Goal: Task Accomplishment & Management: Complete application form

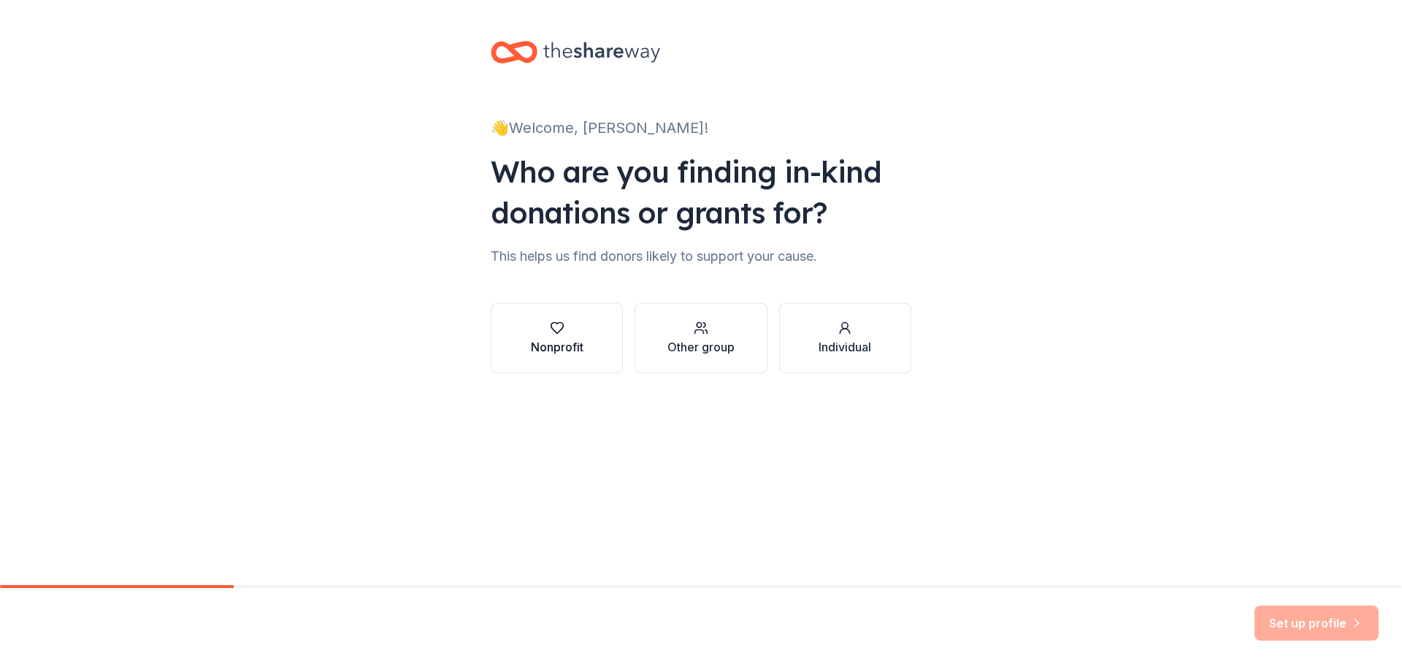
click at [562, 331] on icon "button" at bounding box center [557, 328] width 15 height 15
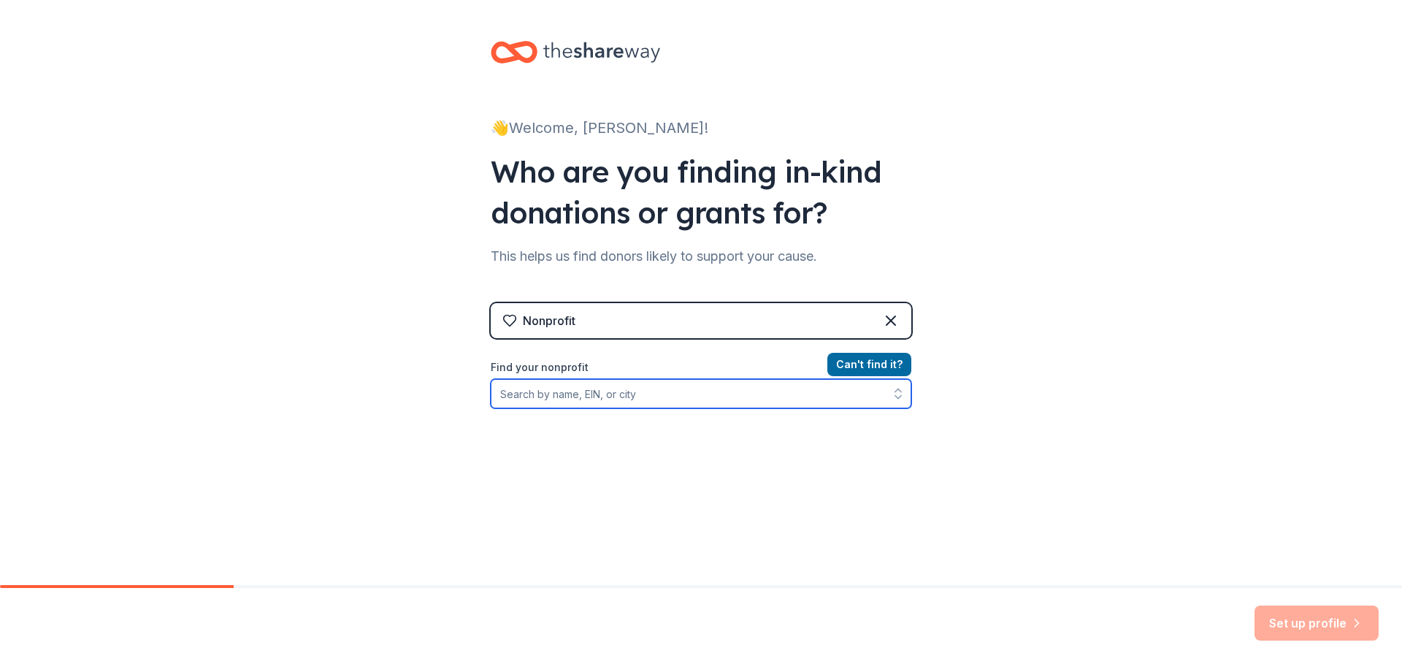
click at [631, 400] on input "Find your nonprofit" at bounding box center [701, 393] width 421 height 29
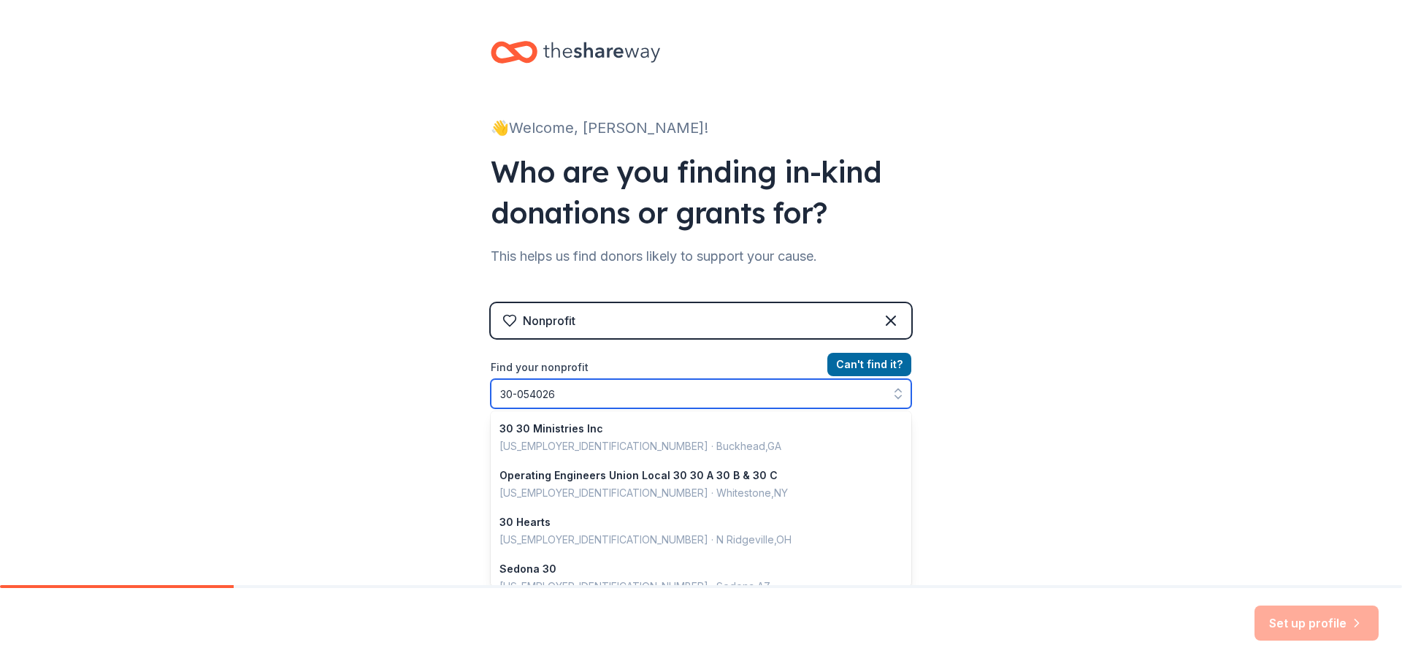
type input "[US_EMPLOYER_IDENTIFICATION_NUMBER]"
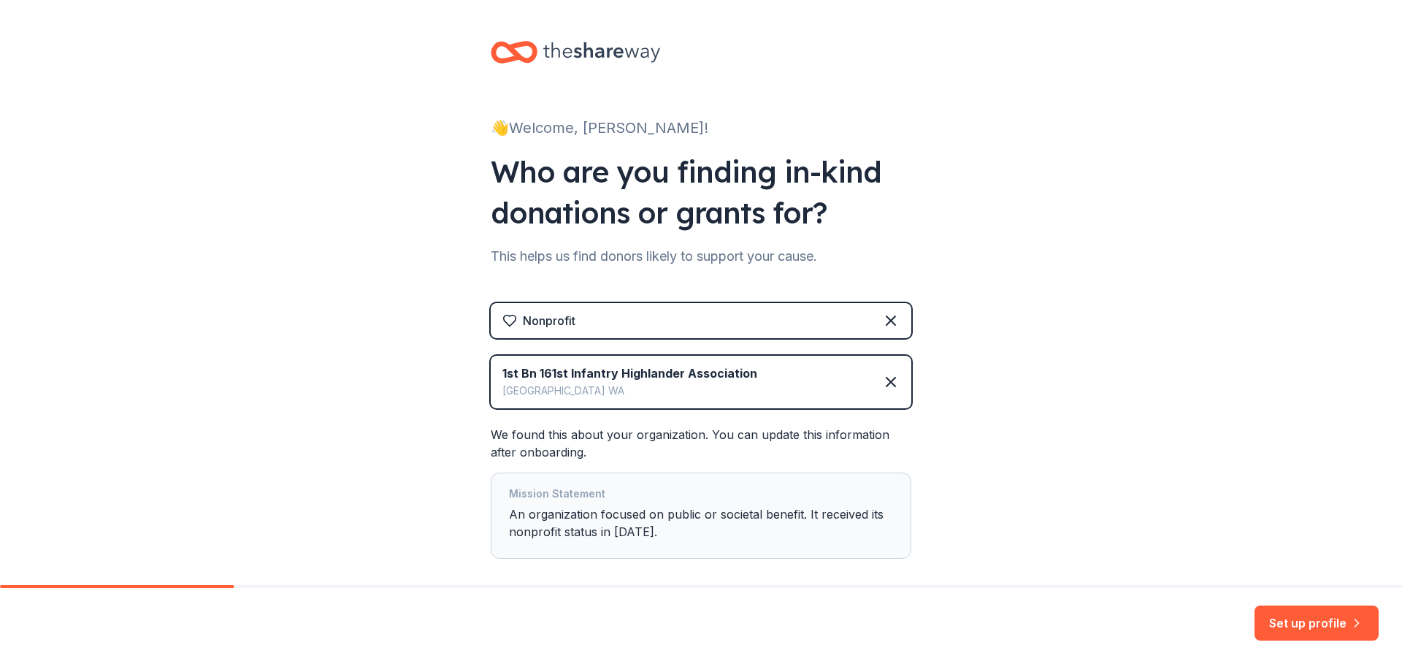
scroll to position [73, 0]
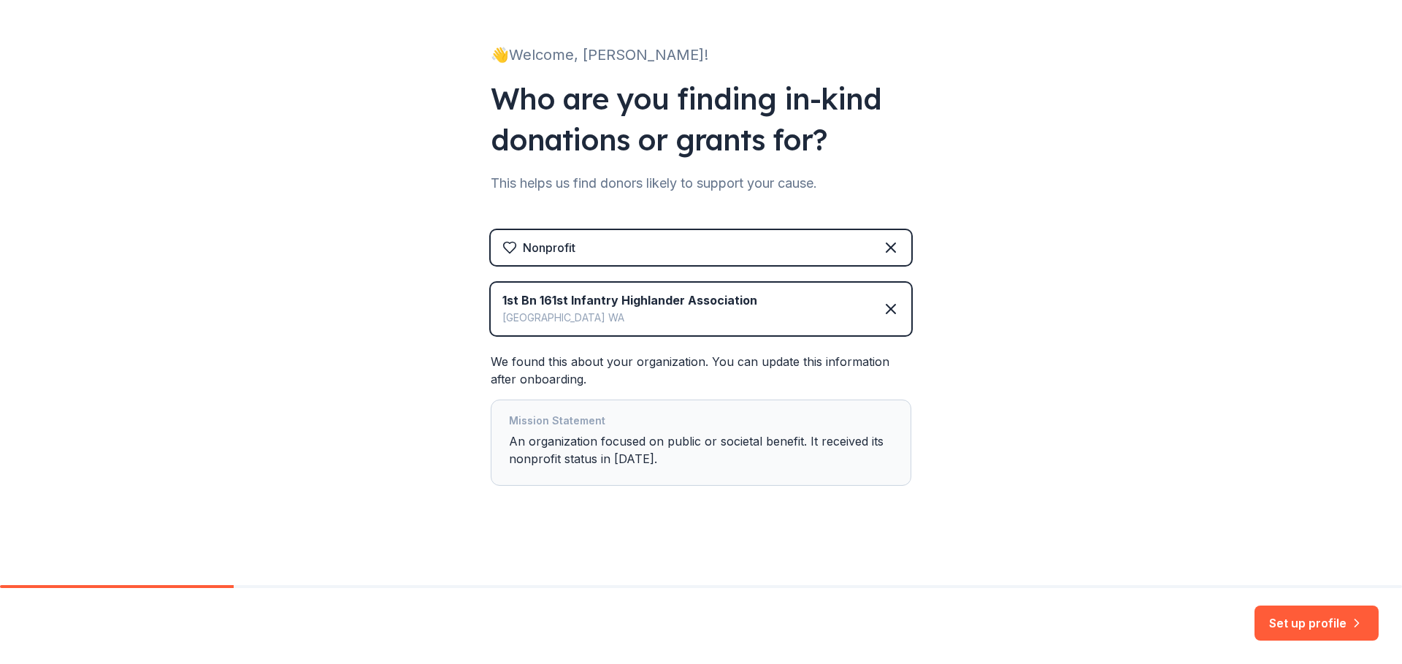
click at [629, 456] on div "Mission Statement An organization focused on public or societal benefit. It rec…" at bounding box center [701, 442] width 384 height 61
click at [1289, 614] on button "Set up profile" at bounding box center [1316, 622] width 124 height 35
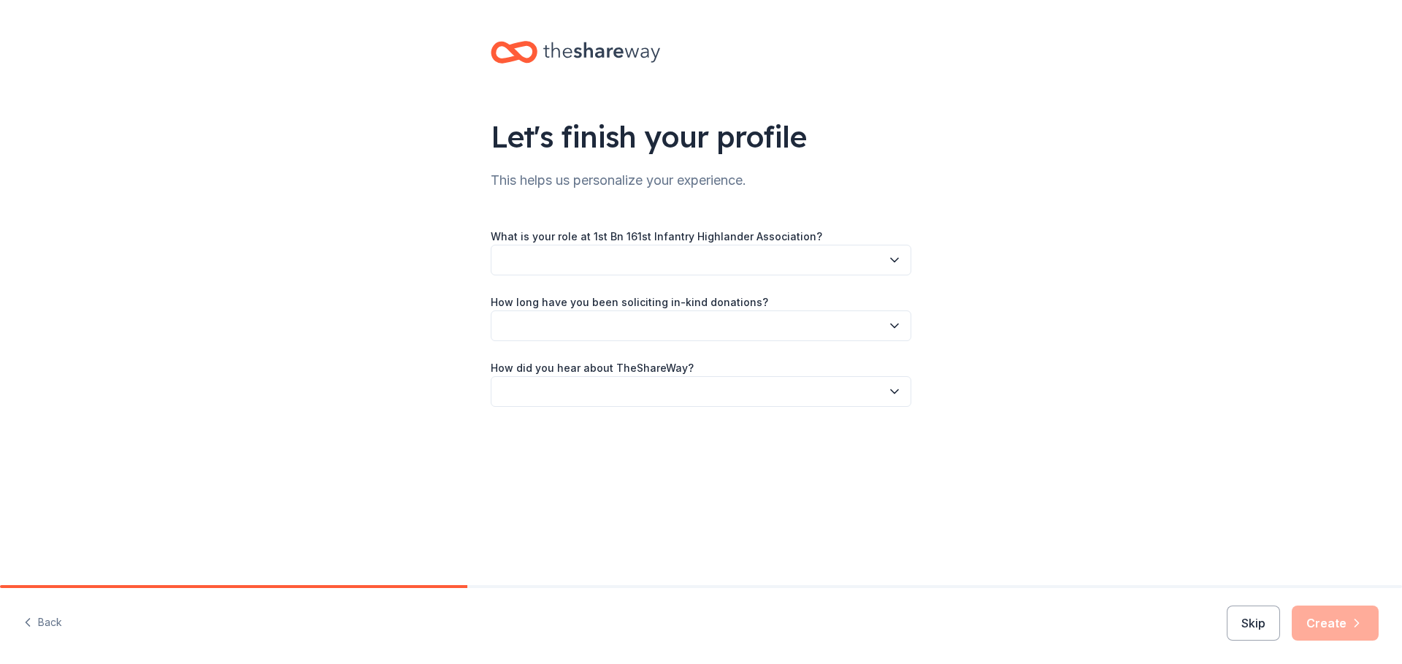
click at [740, 261] on button "button" at bounding box center [701, 260] width 421 height 31
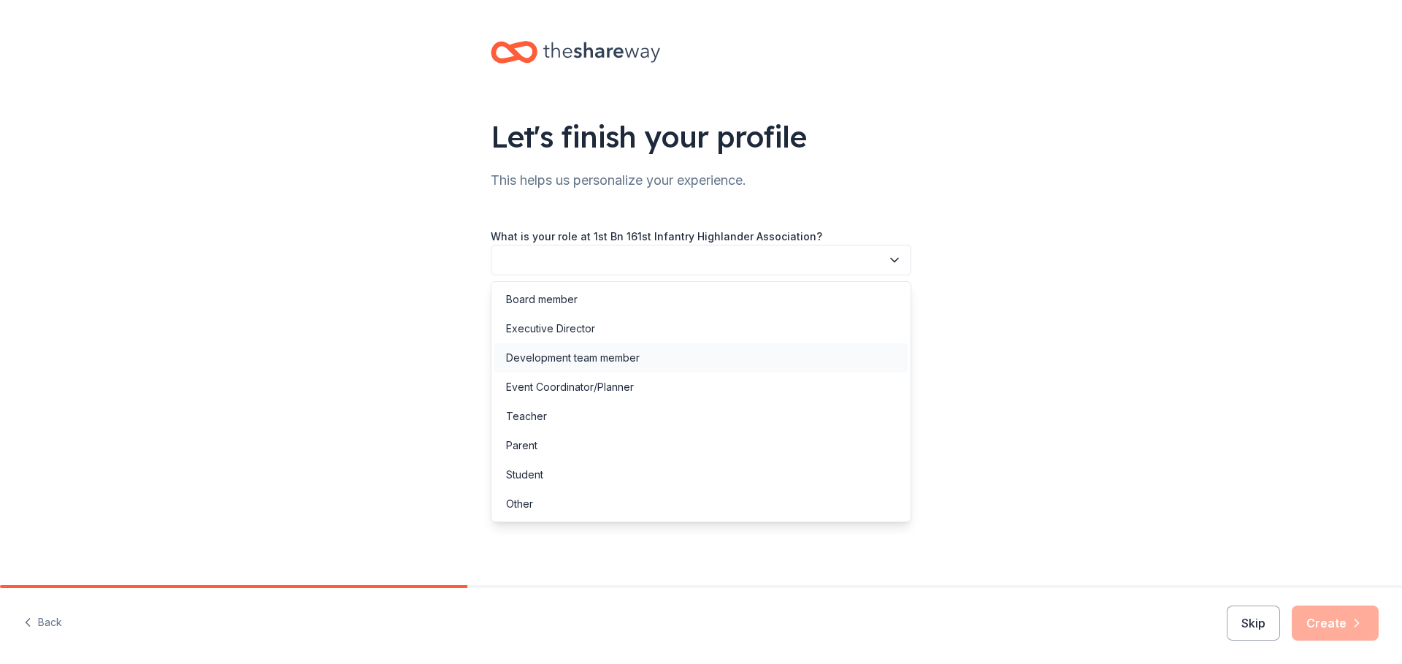
click at [672, 360] on div "Development team member" at bounding box center [700, 357] width 413 height 29
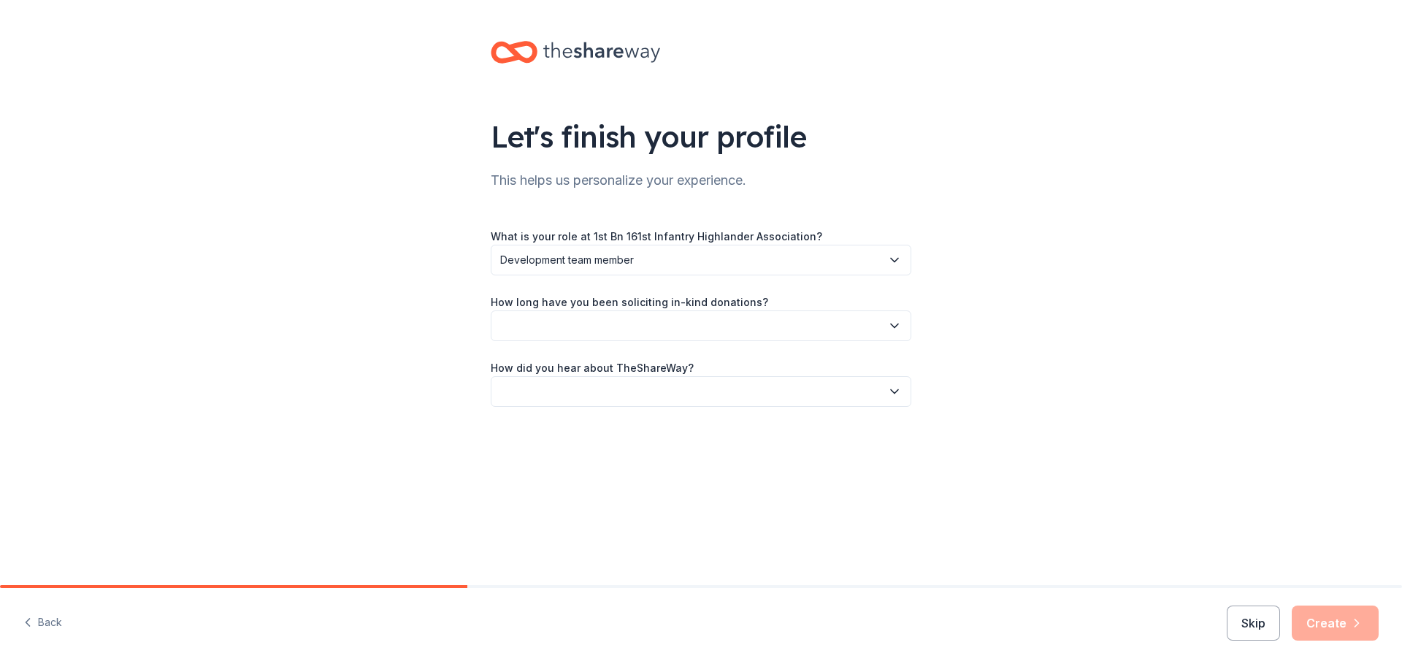
click at [686, 334] on button "button" at bounding box center [701, 325] width 421 height 31
click at [645, 373] on div "This is my first time!" at bounding box center [700, 364] width 413 height 29
click at [652, 389] on button "button" at bounding box center [701, 391] width 421 height 31
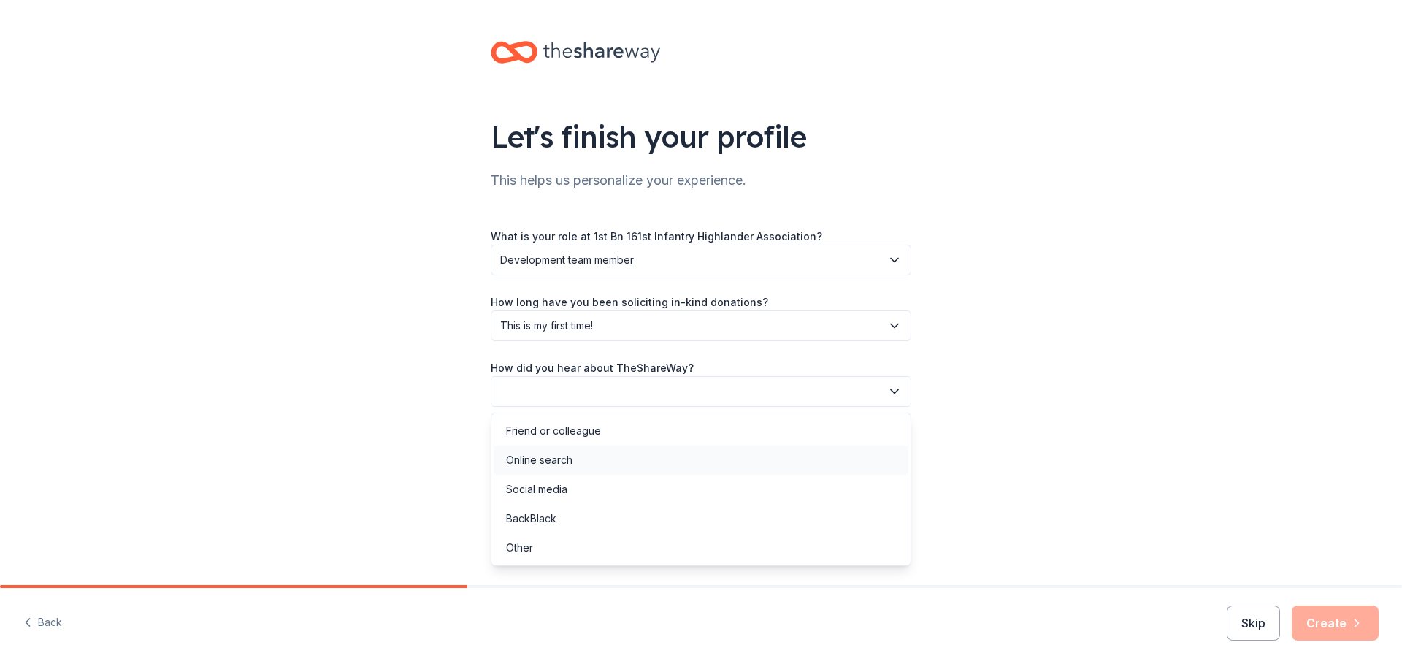
click at [632, 459] on div "Online search" at bounding box center [700, 459] width 413 height 29
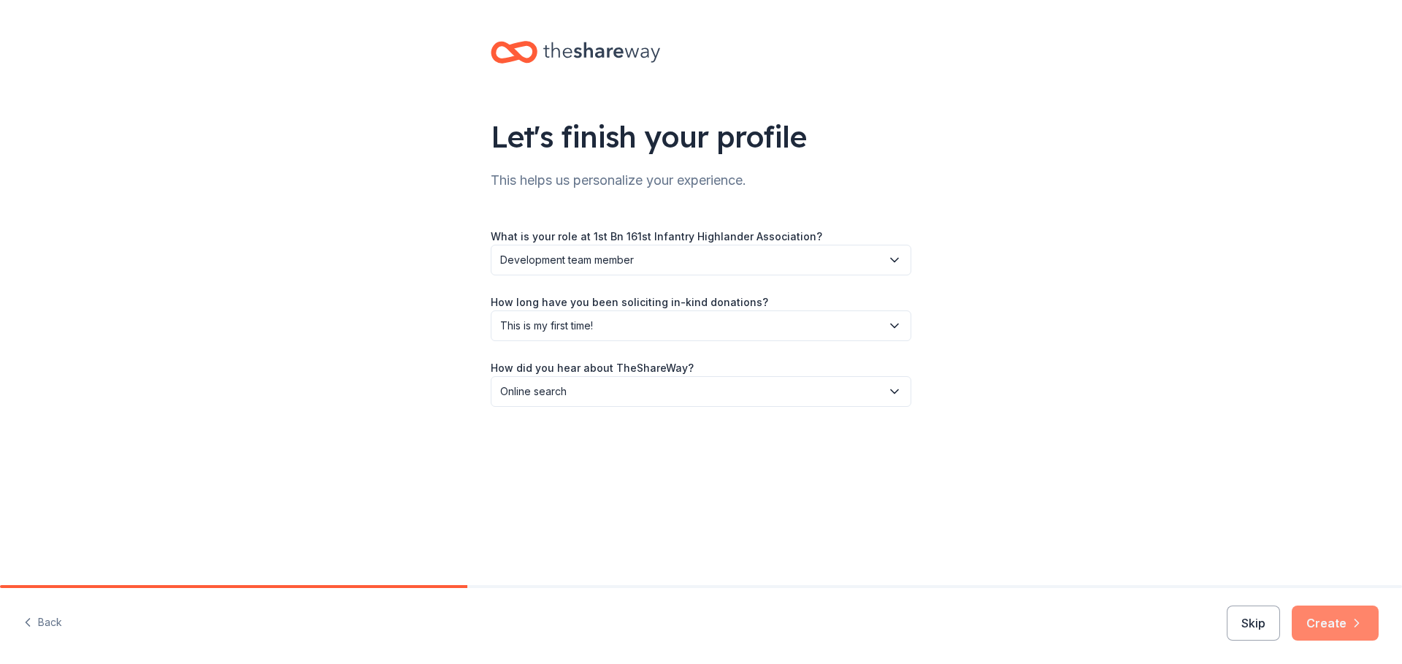
click at [1335, 618] on button "Create" at bounding box center [1335, 622] width 87 height 35
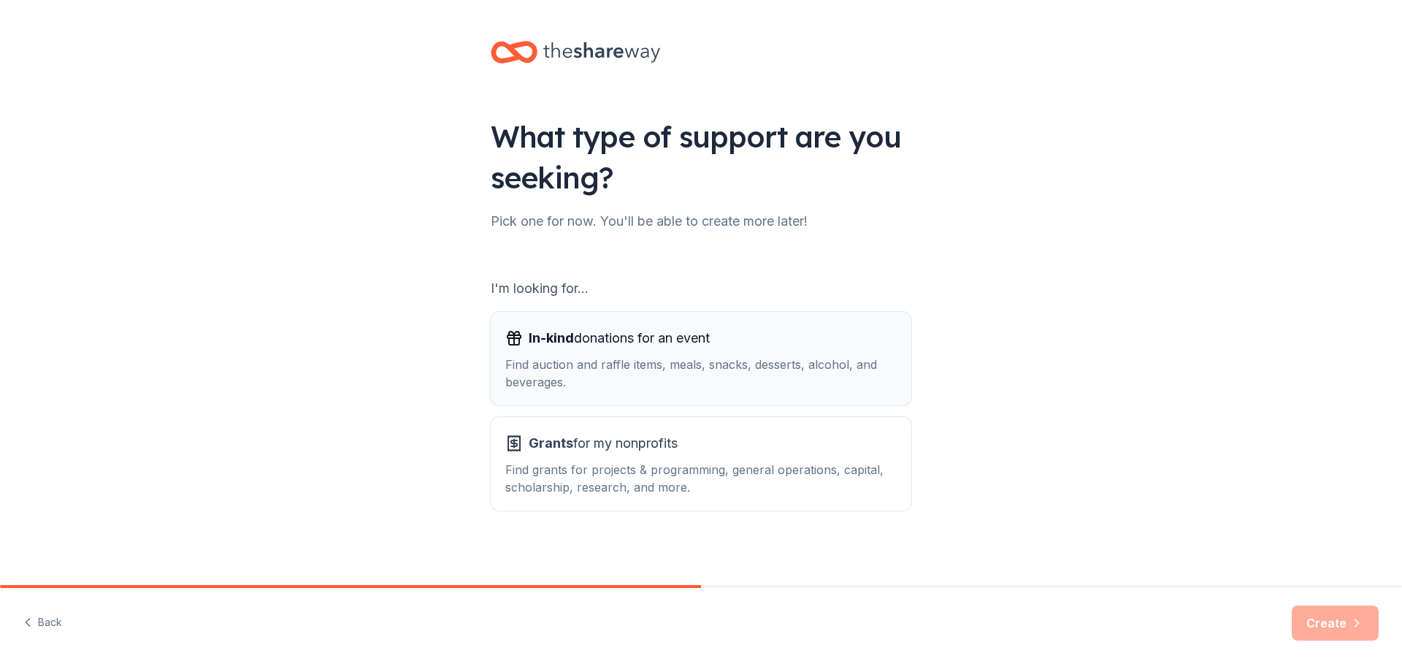
click at [603, 353] on div "In-kind donations for an event Find auction and raffle items, meals, snacks, de…" at bounding box center [700, 358] width 391 height 64
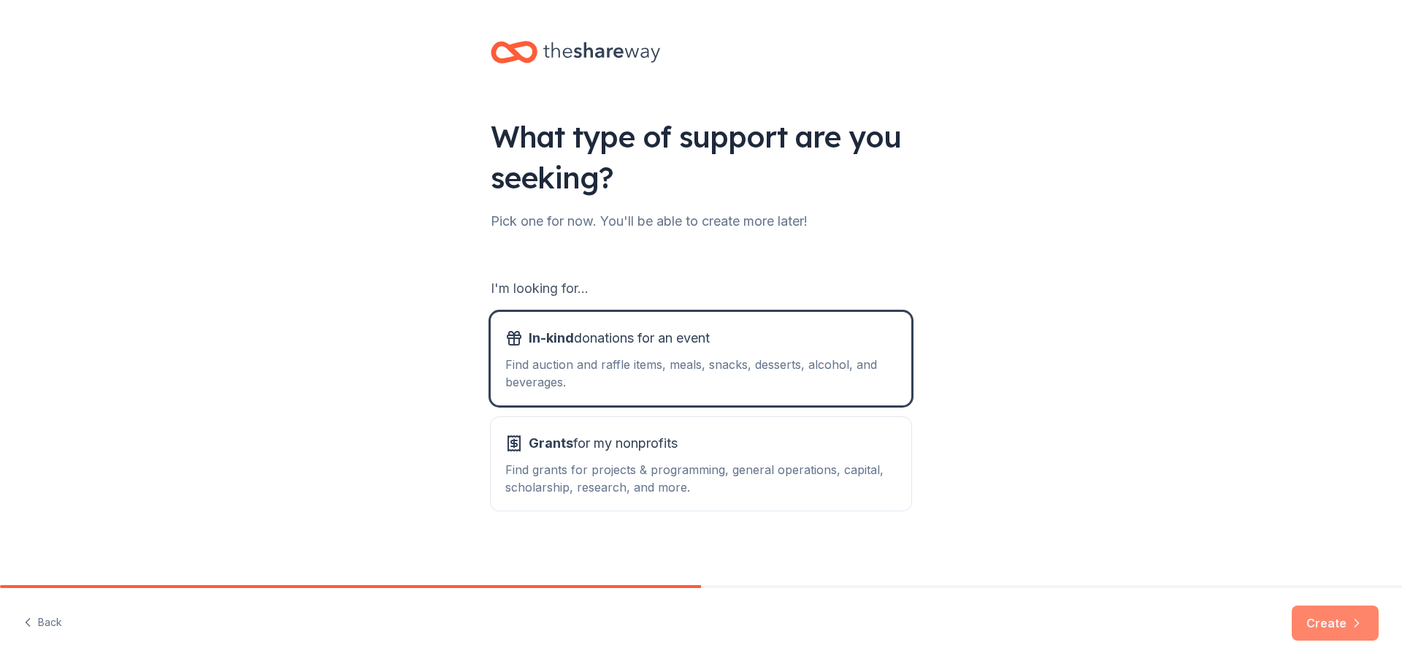
click at [1329, 610] on button "Create" at bounding box center [1335, 622] width 87 height 35
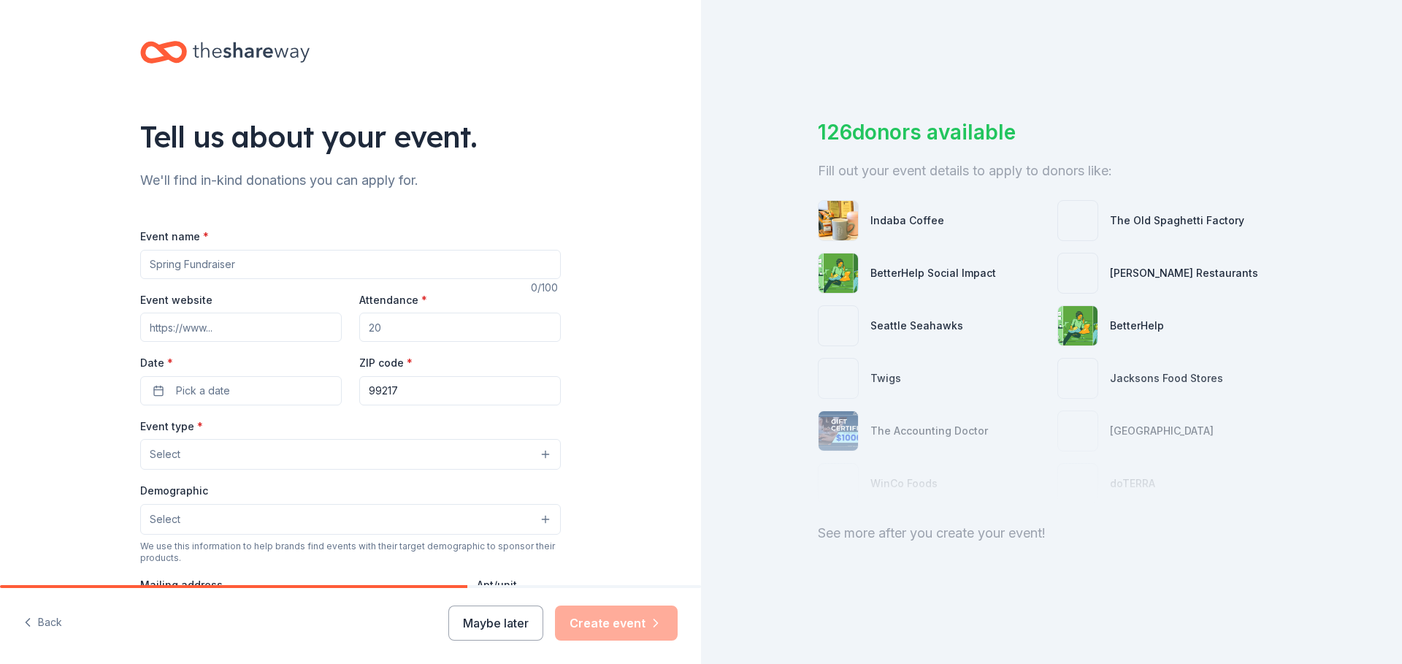
scroll to position [73, 0]
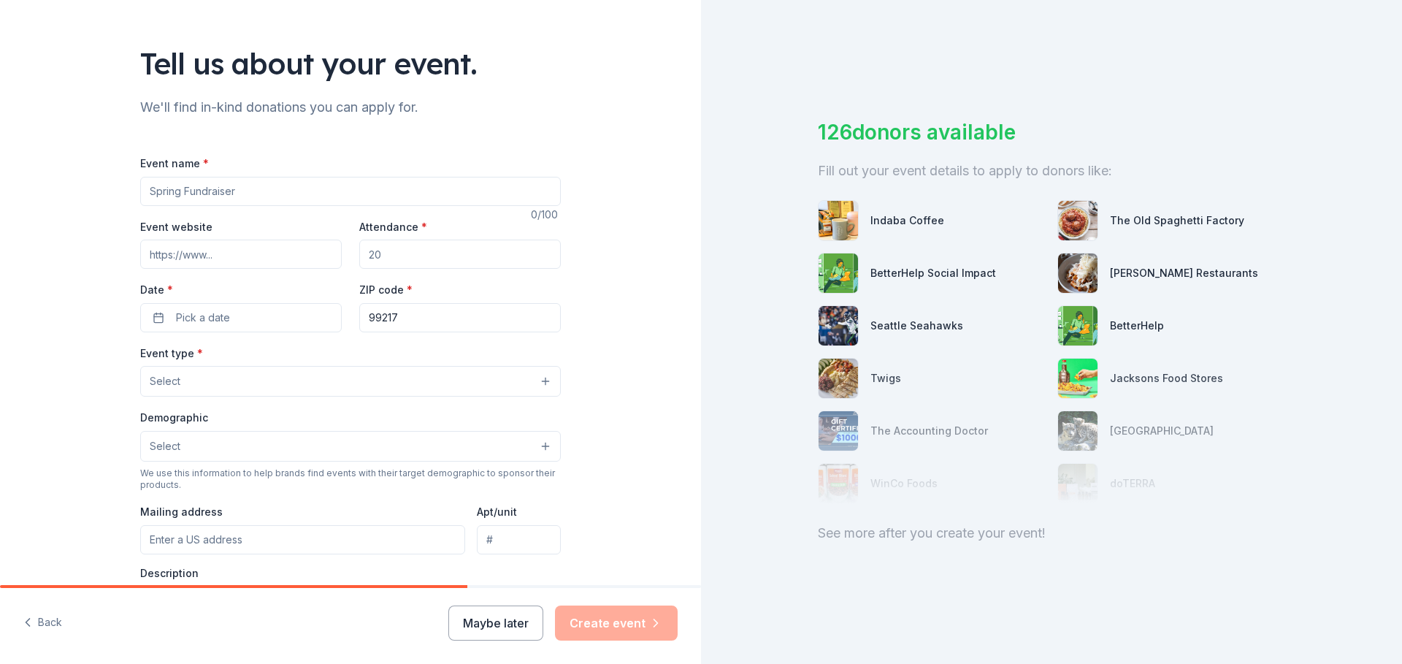
click at [250, 191] on input "Event name *" at bounding box center [350, 191] width 421 height 29
drag, startPoint x: 250, startPoint y: 191, endPoint x: 201, endPoint y: 193, distance: 49.0
click at [201, 193] on input "Highlander Dining-In" at bounding box center [350, 191] width 421 height 29
click at [199, 193] on input "Highlander Dining-In" at bounding box center [350, 191] width 421 height 29
click at [146, 193] on input "Highlander Dining-In" at bounding box center [350, 191] width 421 height 29
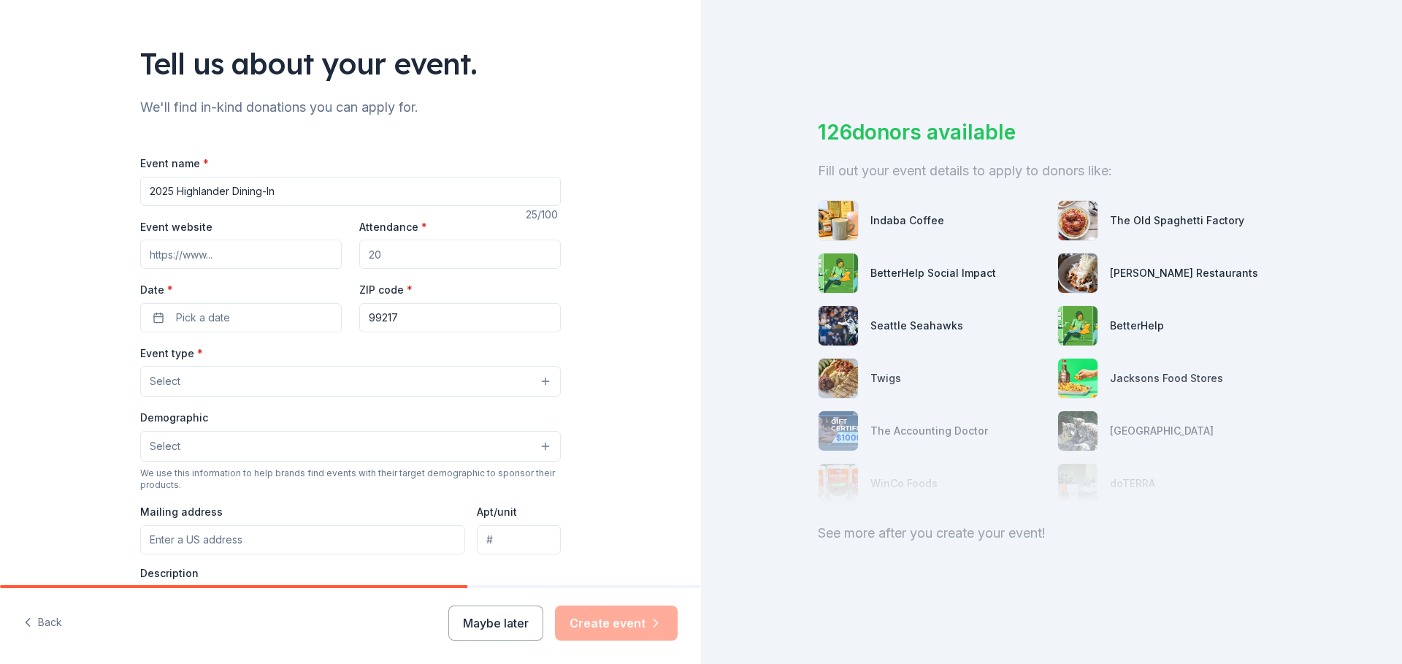
type input "2025 Highlander Dining-In"
click at [416, 251] on input "Attendance *" at bounding box center [460, 253] width 202 height 29
drag, startPoint x: 416, startPoint y: 251, endPoint x: 340, endPoint y: 253, distance: 76.0
click at [340, 253] on div "Event website Attendance * Date * Pick a date ZIP code * 99217" at bounding box center [350, 275] width 421 height 115
type input "450"
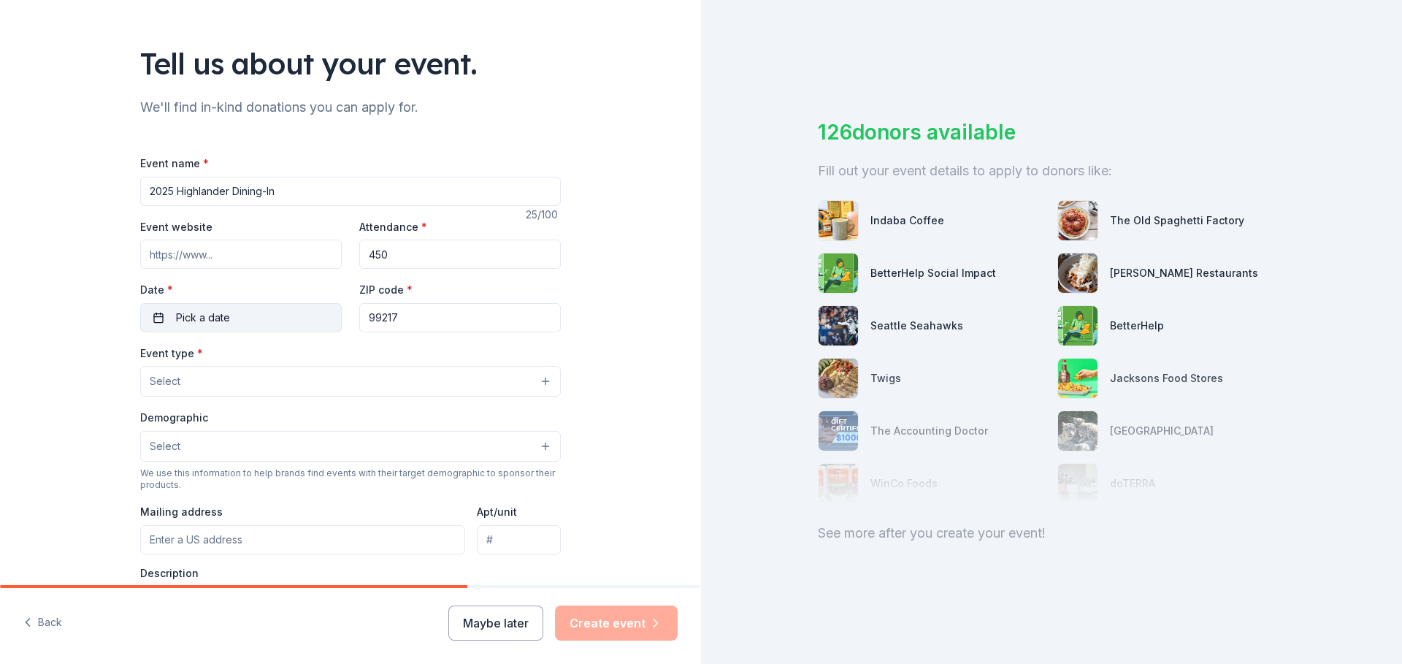
click at [249, 303] on button "Pick a date" at bounding box center [241, 317] width 202 height 29
click at [316, 363] on button "Go to next month" at bounding box center [314, 356] width 20 height 20
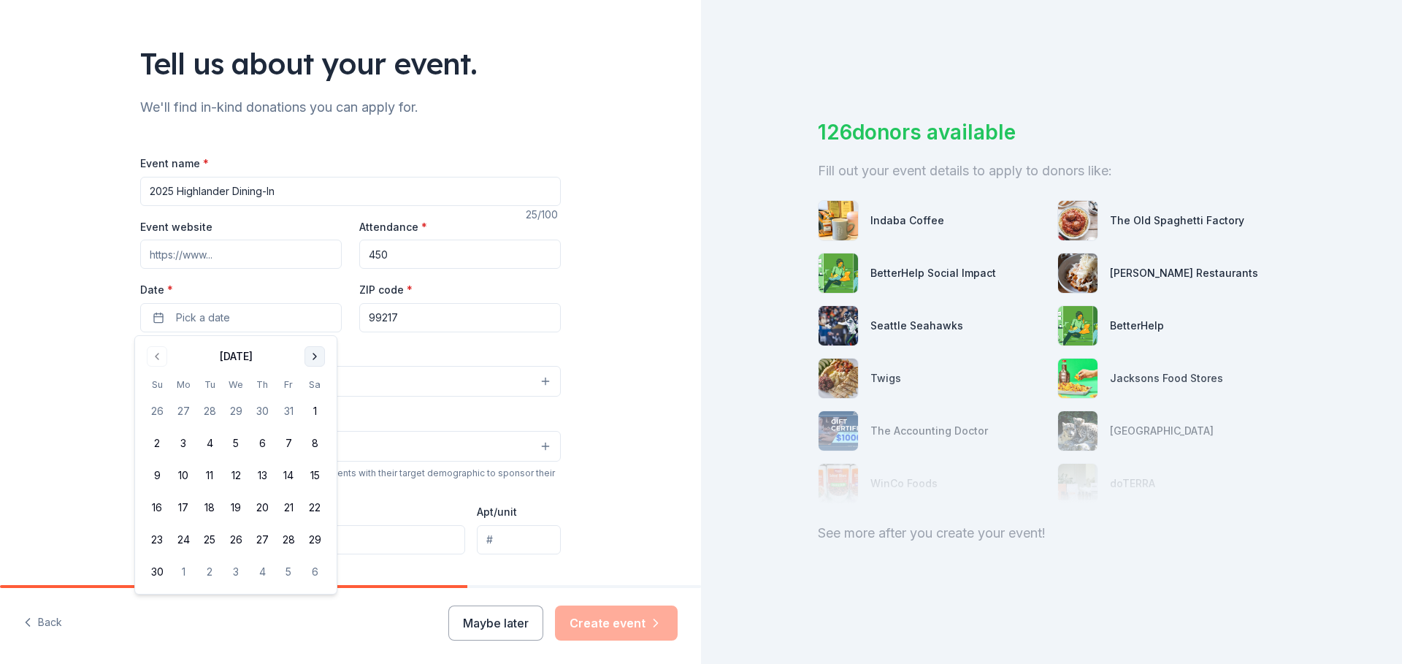
click at [316, 363] on button "Go to next month" at bounding box center [314, 356] width 20 height 20
click at [312, 407] on button "6" at bounding box center [315, 411] width 26 height 26
click at [666, 292] on div "Tell us about your event. We'll find in-kind donations you can apply for. Event…" at bounding box center [350, 413] width 701 height 972
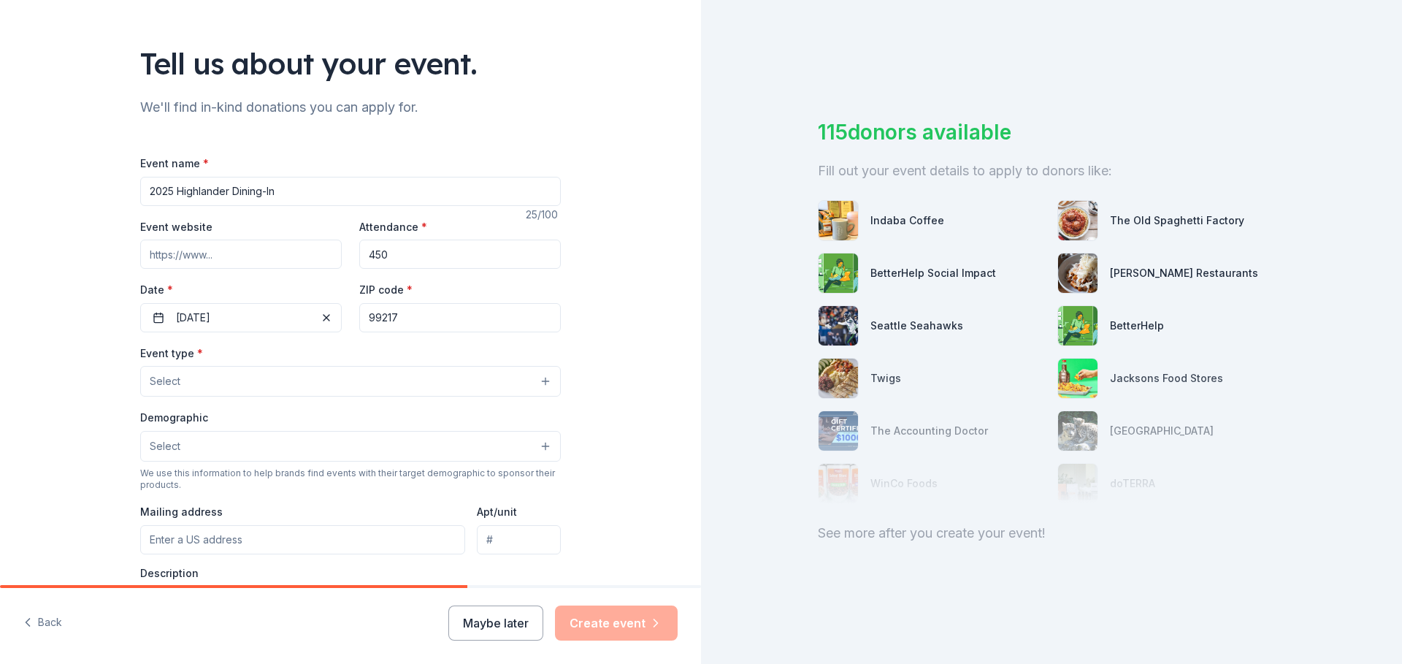
click at [394, 323] on input "99217" at bounding box center [460, 317] width 202 height 29
type input "99201"
click at [201, 380] on button "Select" at bounding box center [350, 381] width 421 height 31
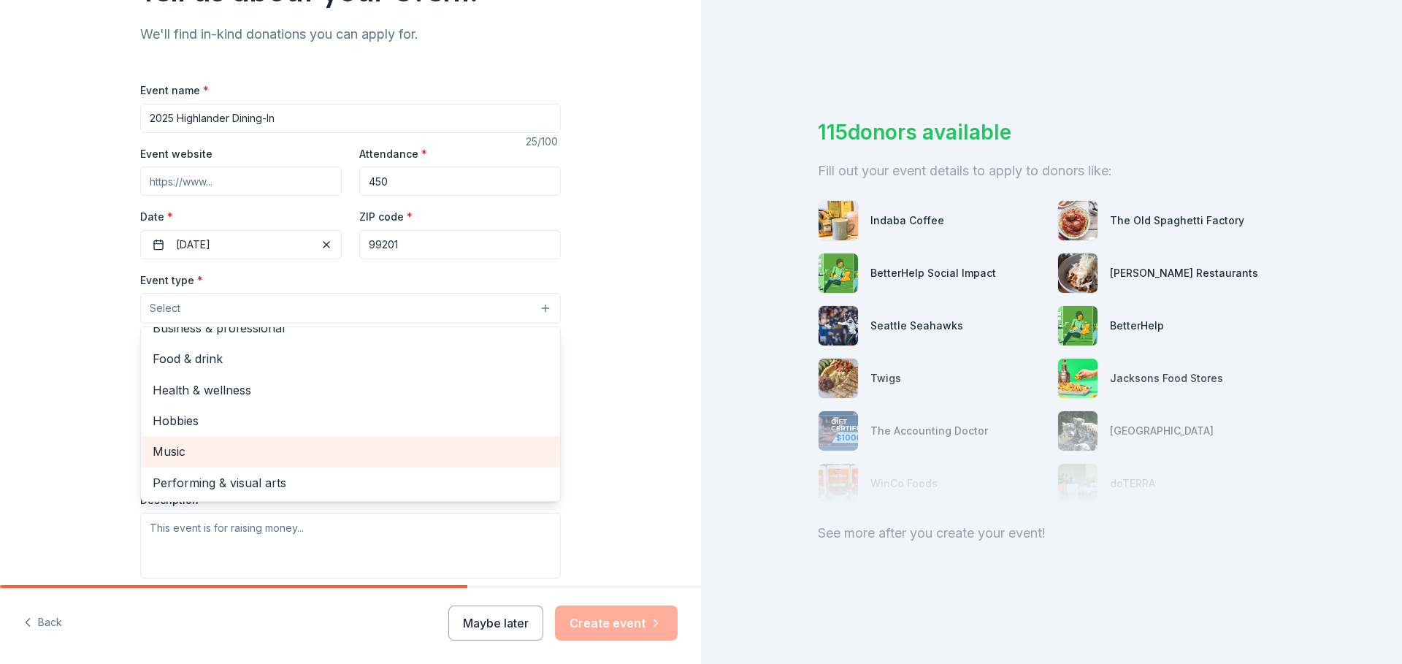
scroll to position [0, 0]
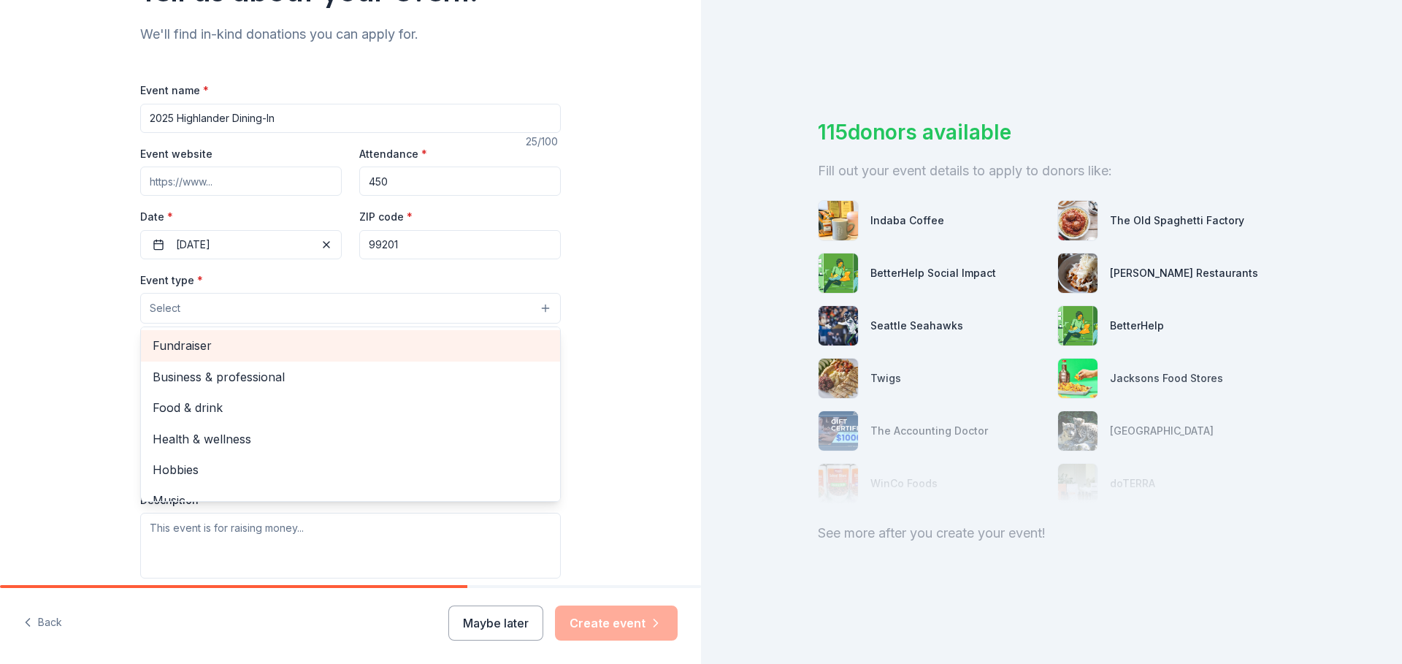
click at [401, 338] on span "Fundraiser" at bounding box center [351, 345] width 396 height 19
click at [402, 342] on span "Business & professional" at bounding box center [351, 346] width 396 height 19
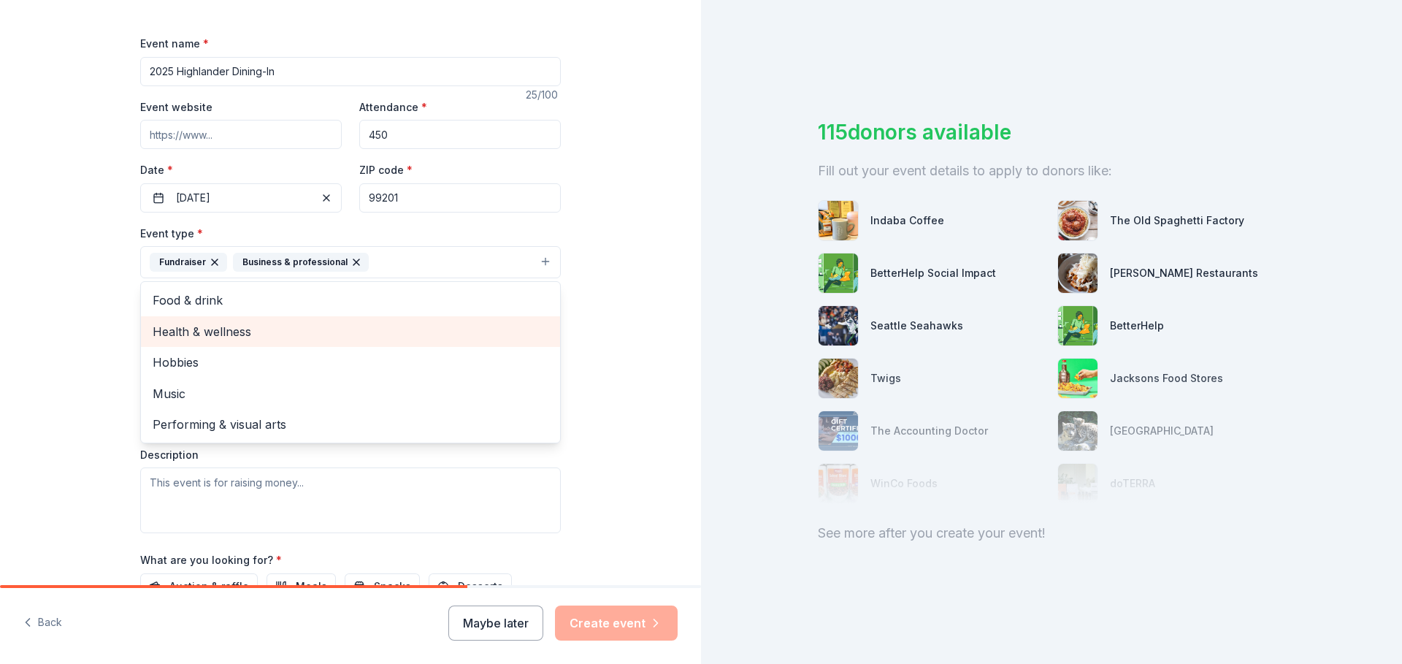
scroll to position [146, 0]
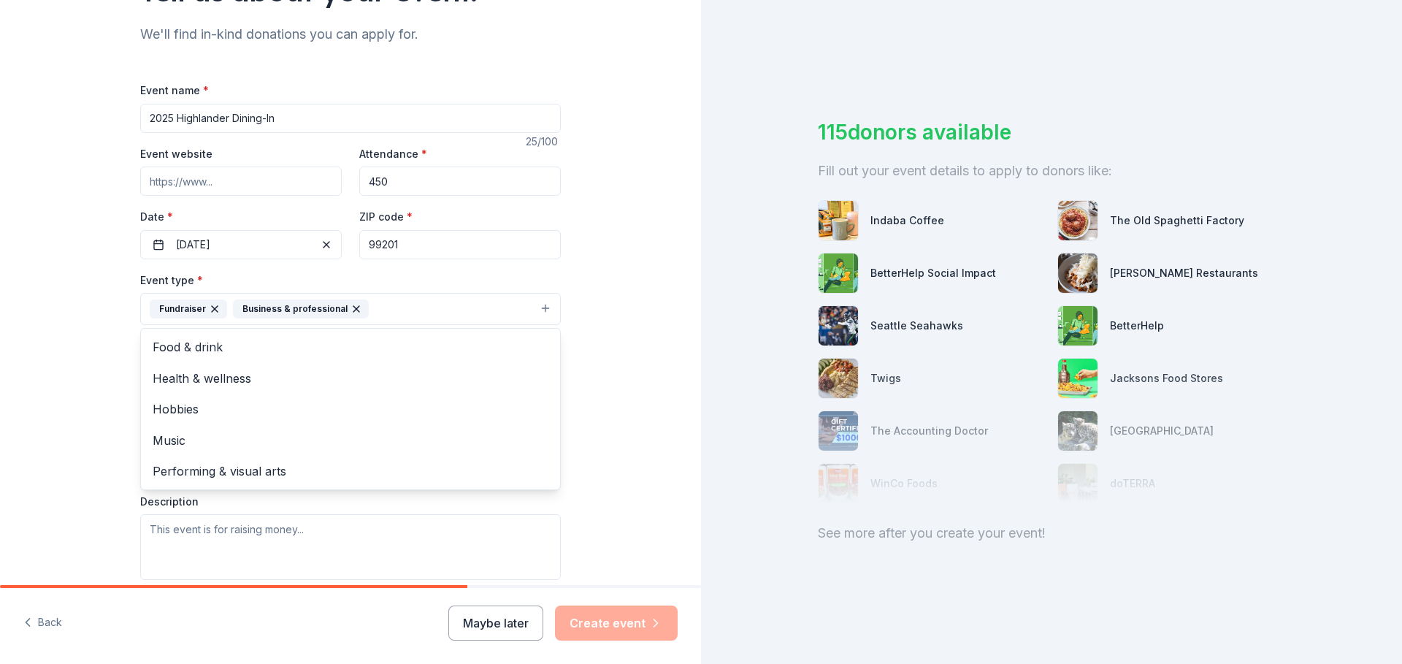
click at [123, 335] on div "Tell us about your event. We'll find in-kind donations you can apply for. Event…" at bounding box center [350, 340] width 467 height 973
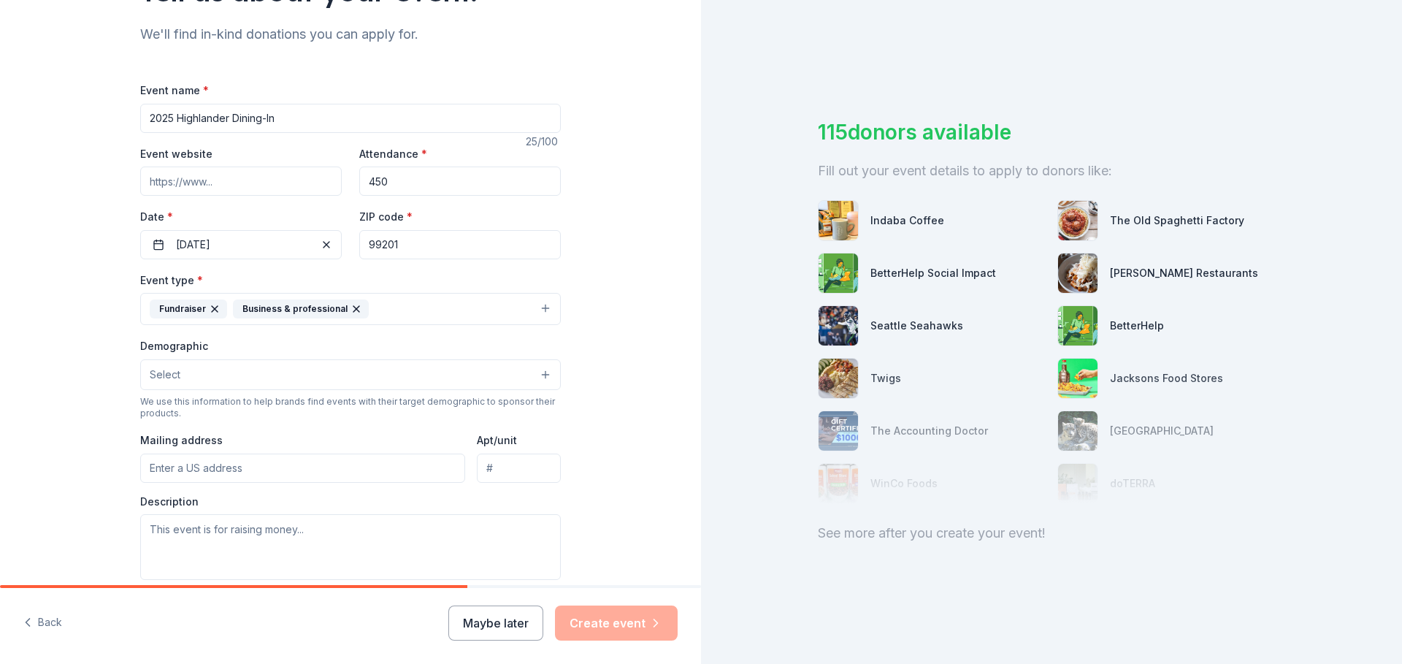
click at [437, 312] on button "Fundraiser Business & professional" at bounding box center [350, 309] width 421 height 32
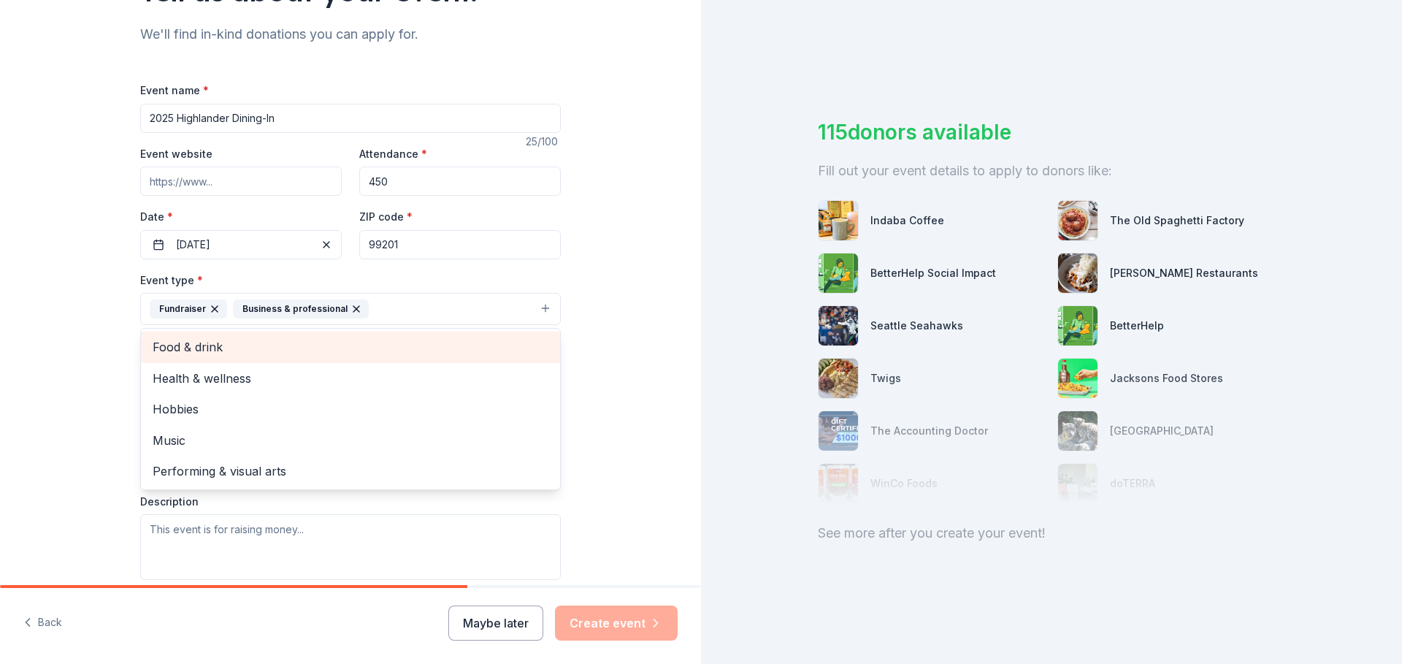
click at [420, 347] on span "Food & drink" at bounding box center [351, 346] width 396 height 19
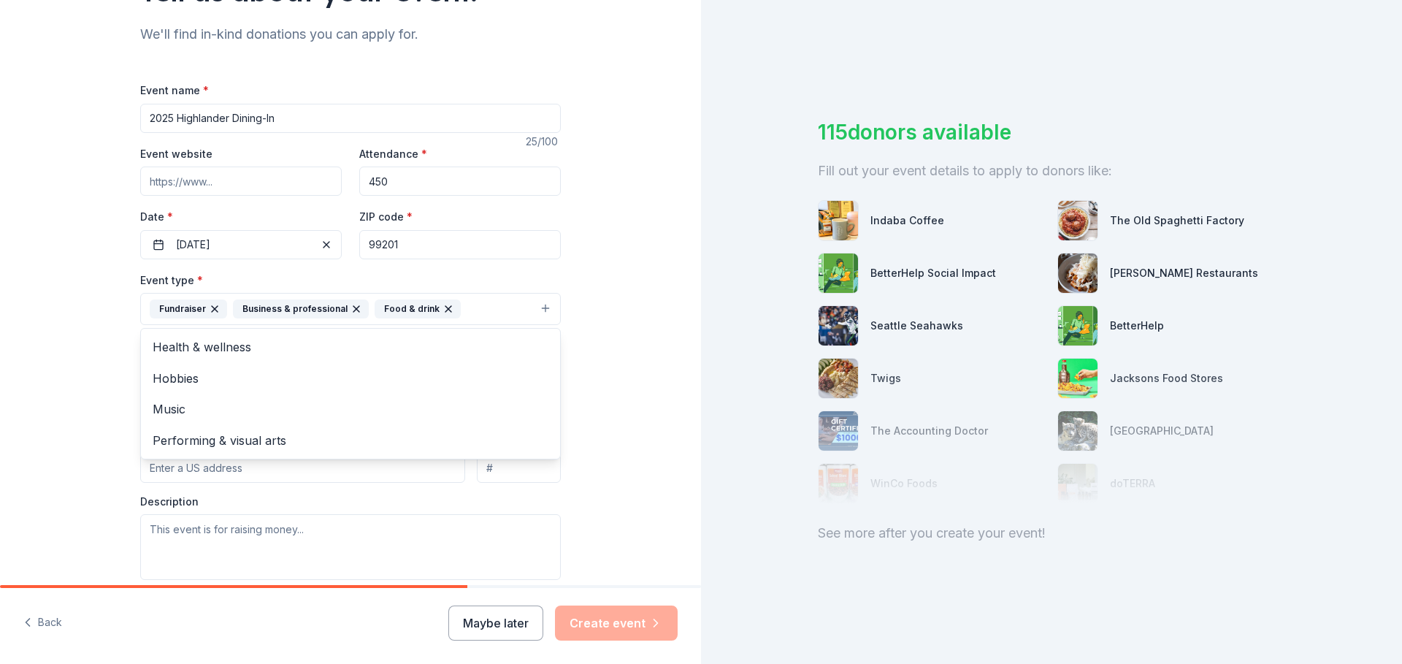
click at [64, 365] on div "Tell us about your event. We'll find in-kind donations you can apply for. Event…" at bounding box center [350, 340] width 701 height 973
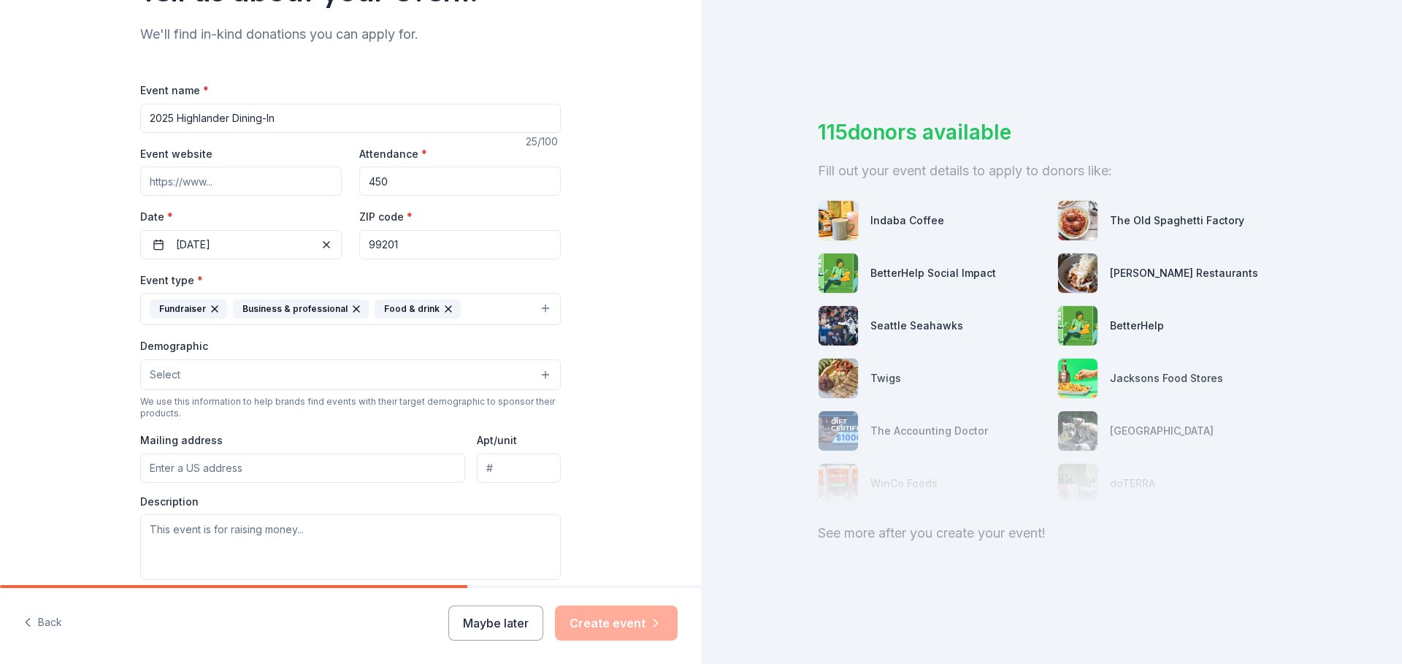
click at [165, 376] on span "Select" at bounding box center [165, 375] width 31 height 18
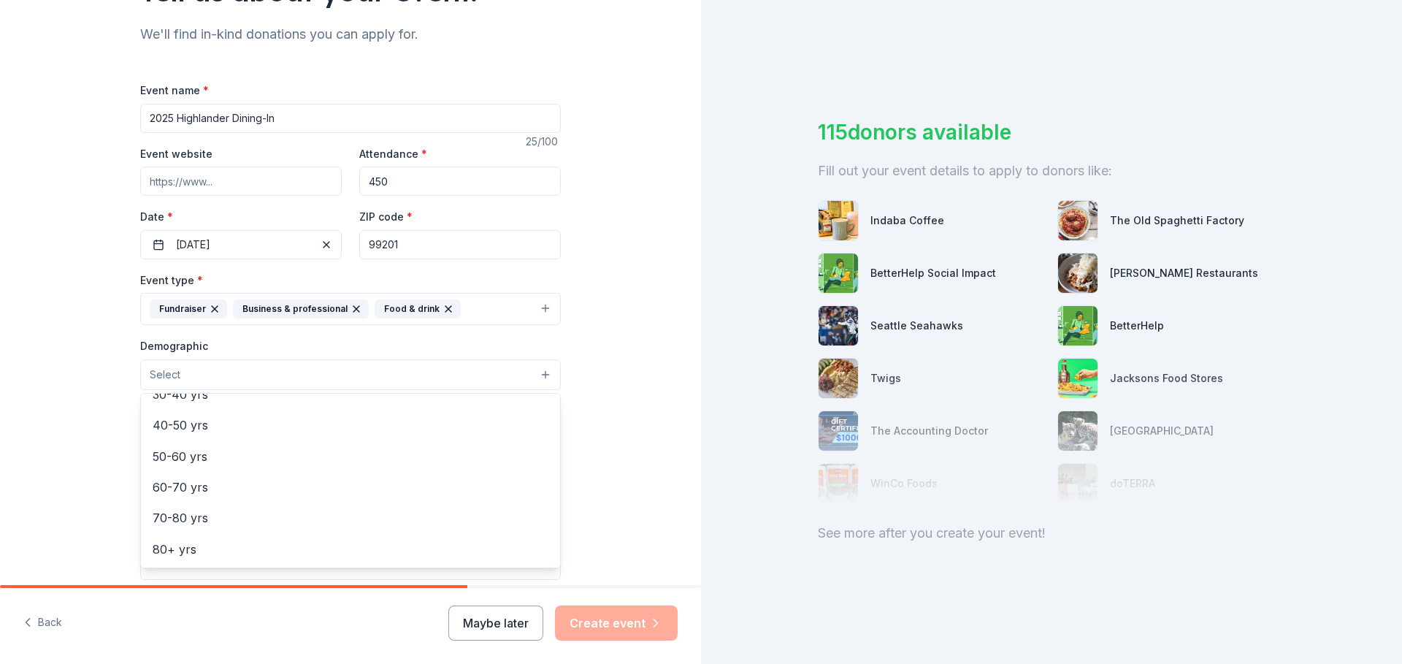
scroll to position [0, 0]
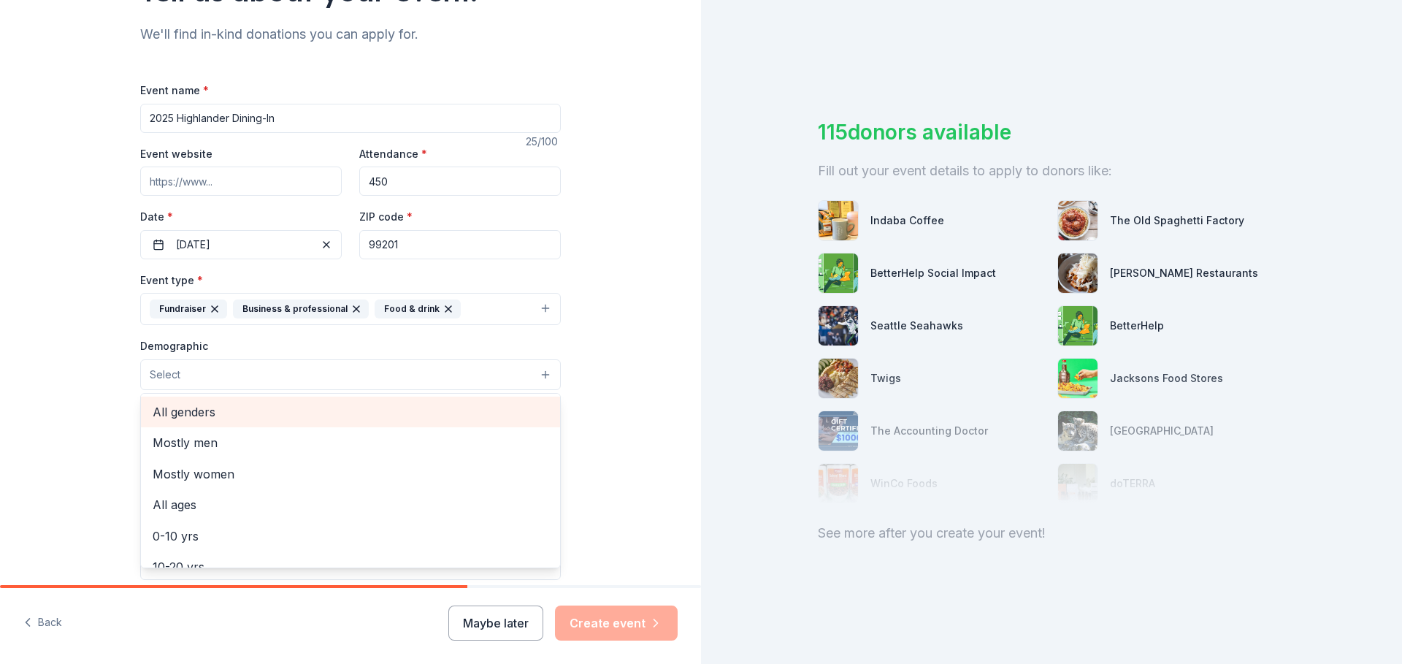
click at [238, 414] on span "All genders" at bounding box center [351, 411] width 396 height 19
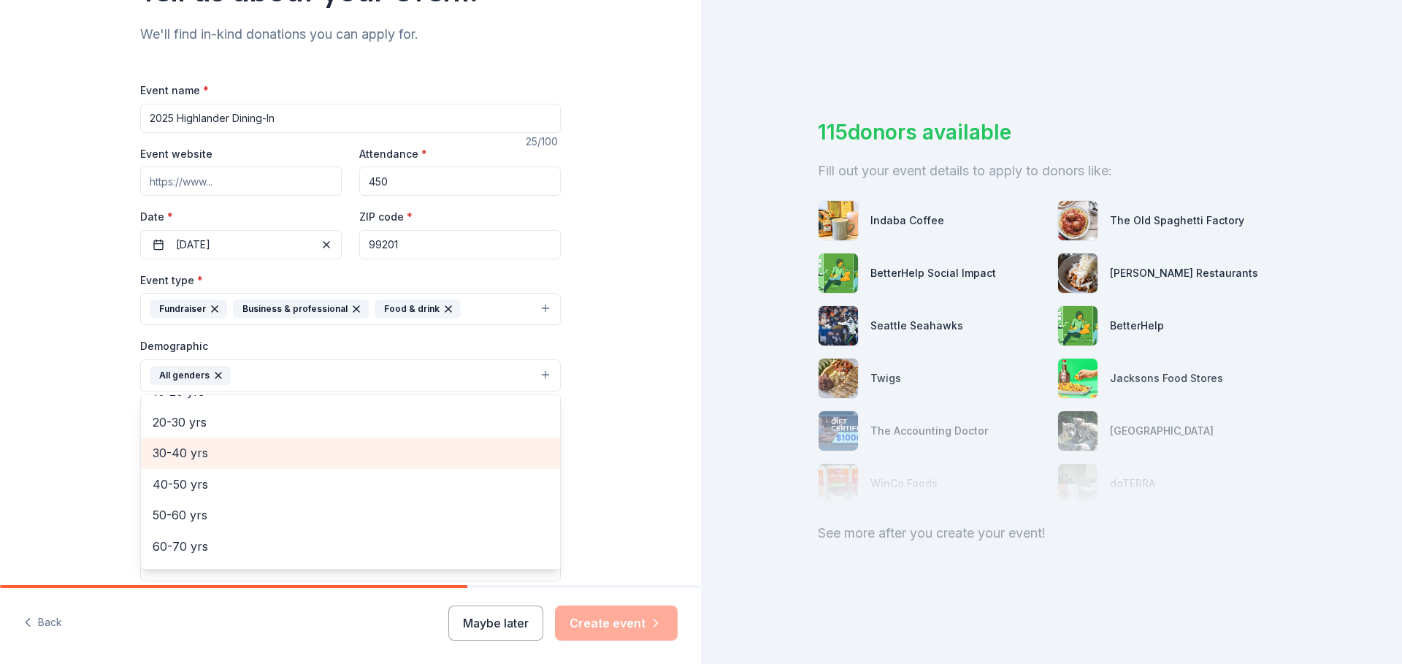
scroll to position [73, 0]
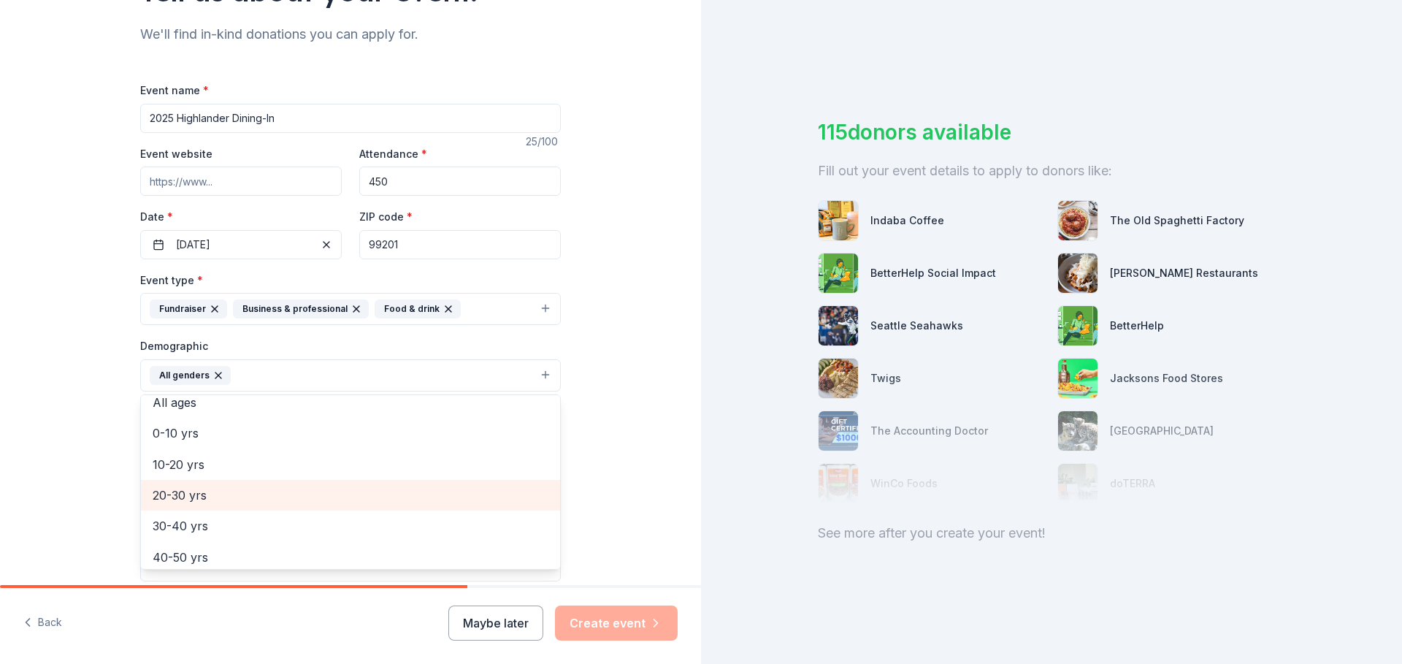
click at [245, 491] on span "20-30 yrs" at bounding box center [351, 495] width 396 height 19
click at [244, 504] on span "30-40 yrs" at bounding box center [351, 495] width 396 height 19
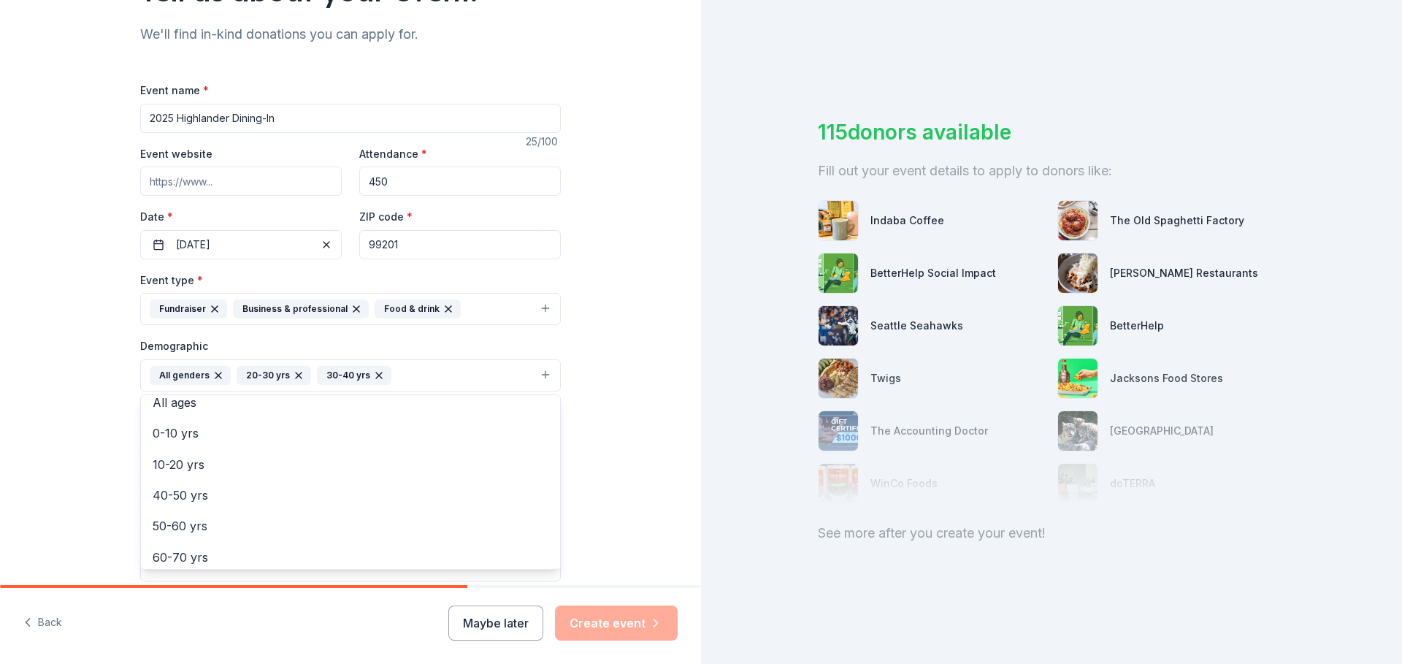
click at [61, 396] on div "Tell us about your event. We'll find in-kind donations you can apply for. Event…" at bounding box center [350, 341] width 701 height 975
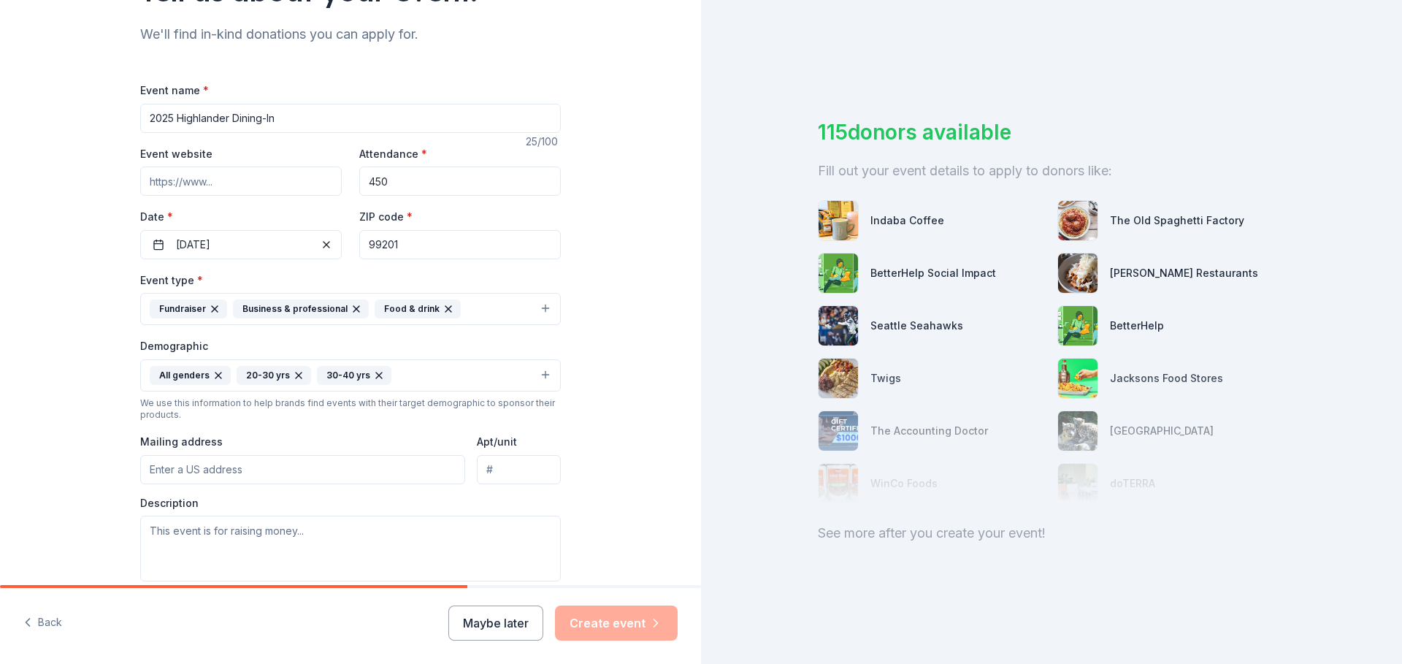
scroll to position [219, 0]
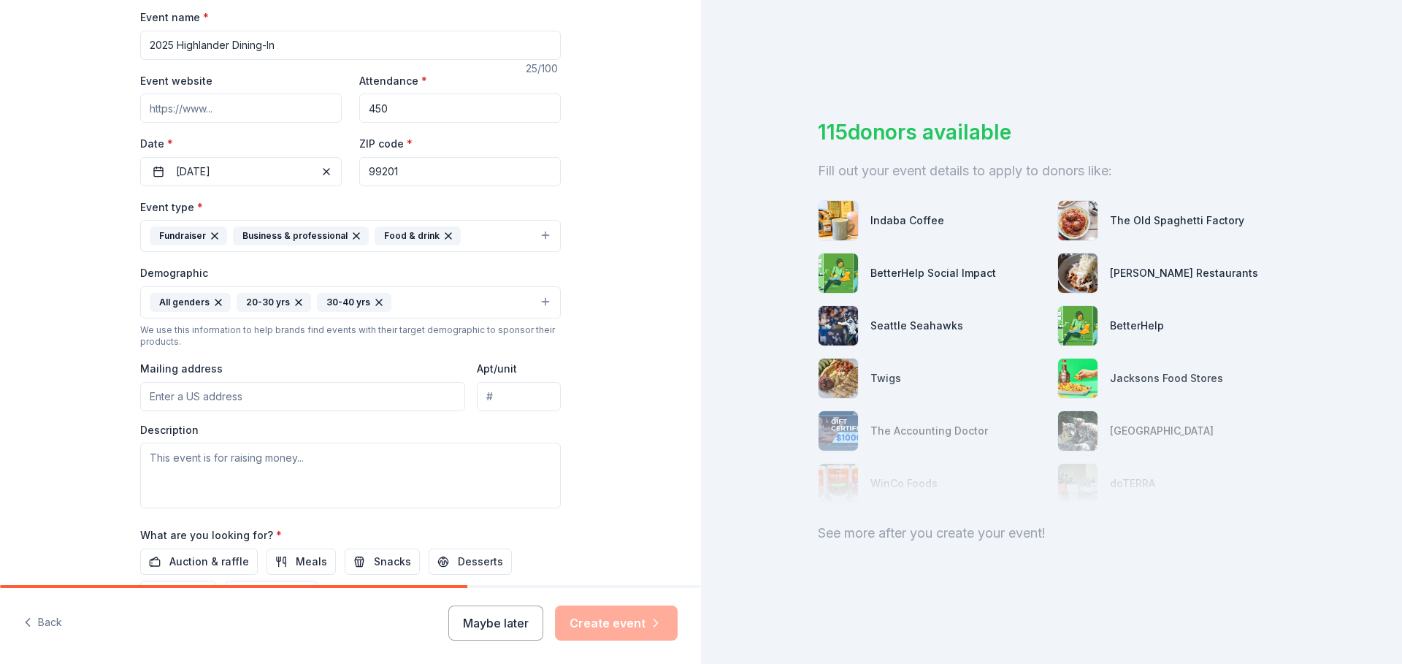
click at [253, 388] on input "Mailing address" at bounding box center [302, 396] width 325 height 29
type input "[STREET_ADDRESS][PERSON_NAME]"
click at [294, 455] on textarea at bounding box center [350, 475] width 421 height 66
click at [208, 468] on textarea at bounding box center [350, 475] width 421 height 66
paste textarea "L ip dolorsi am con adipi el seddoe te inc Utlaboreet Doloremagna, a 919(e)(3) …"
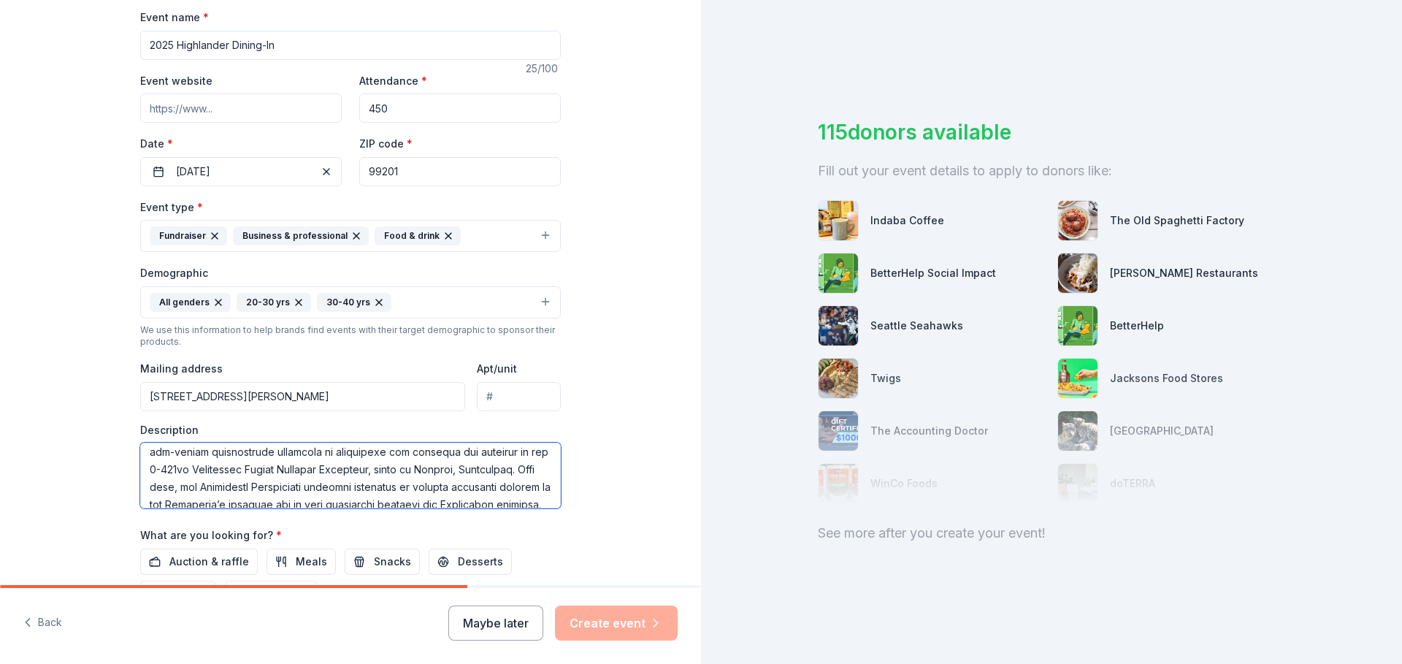
scroll to position [0, 0]
click at [330, 456] on textarea at bounding box center [350, 475] width 421 height 66
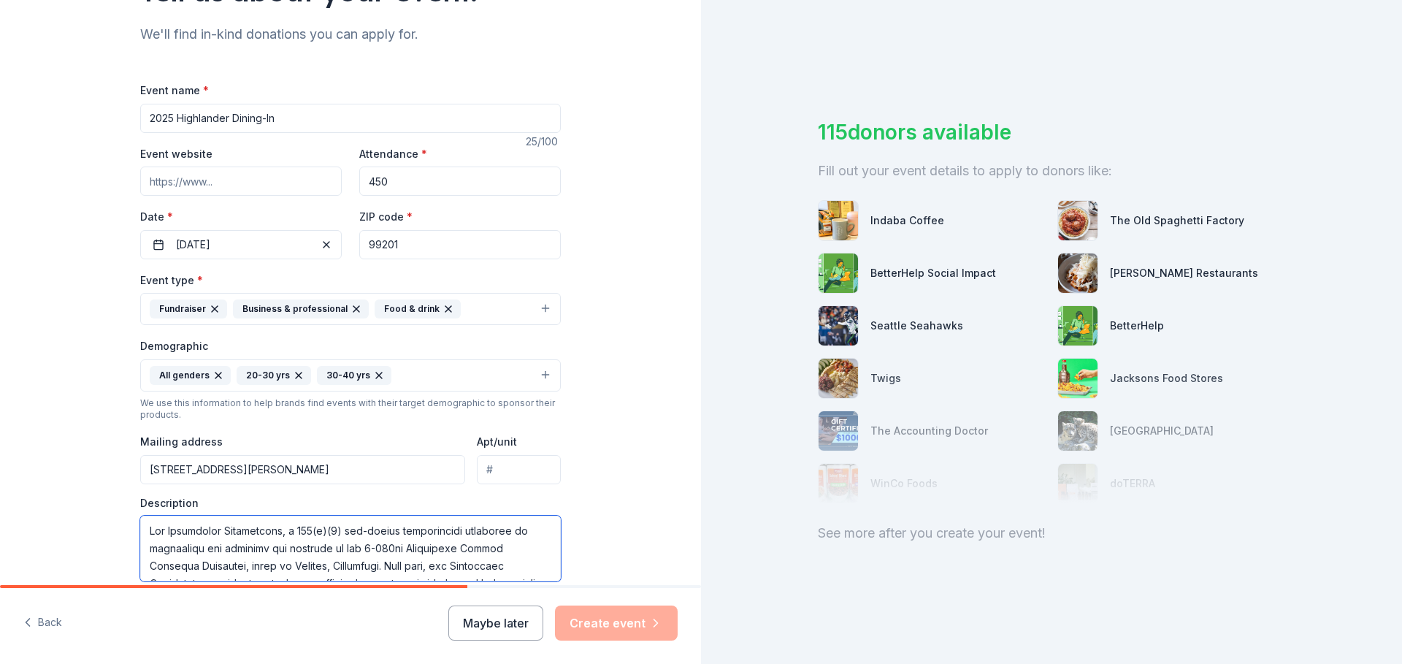
scroll to position [219, 0]
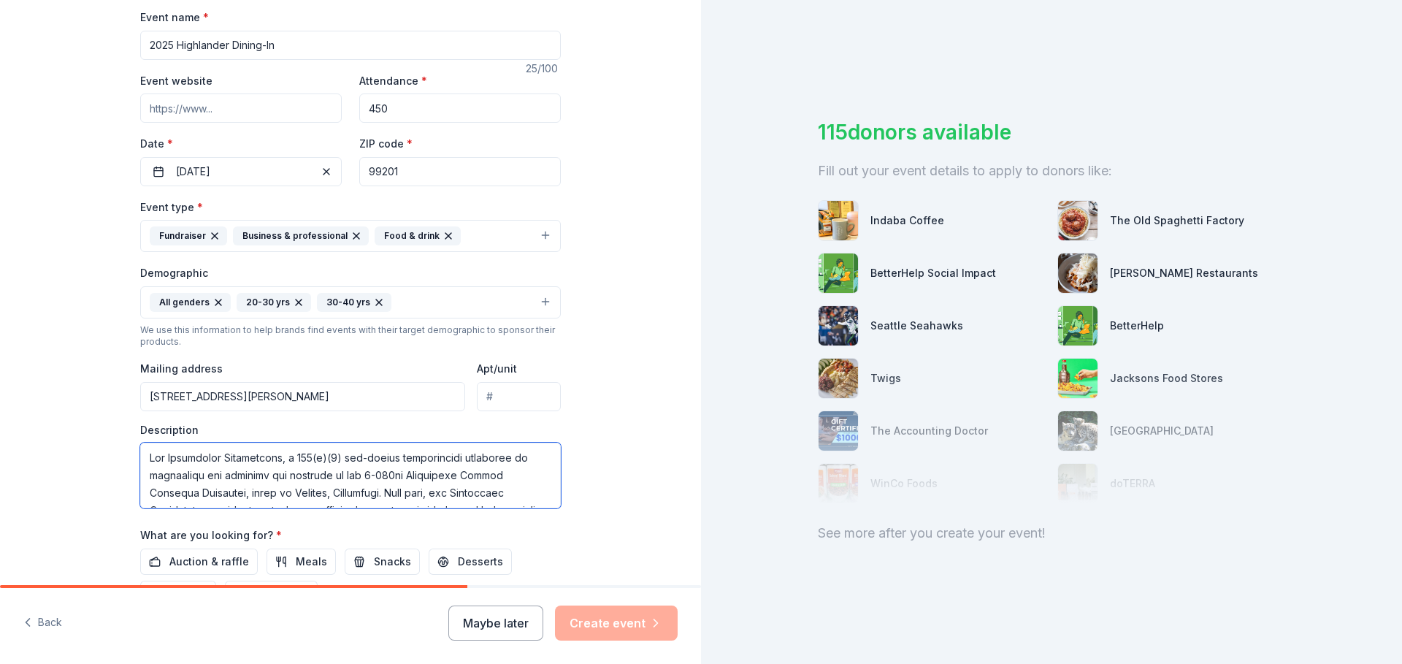
click at [450, 457] on textarea at bounding box center [350, 475] width 421 height 66
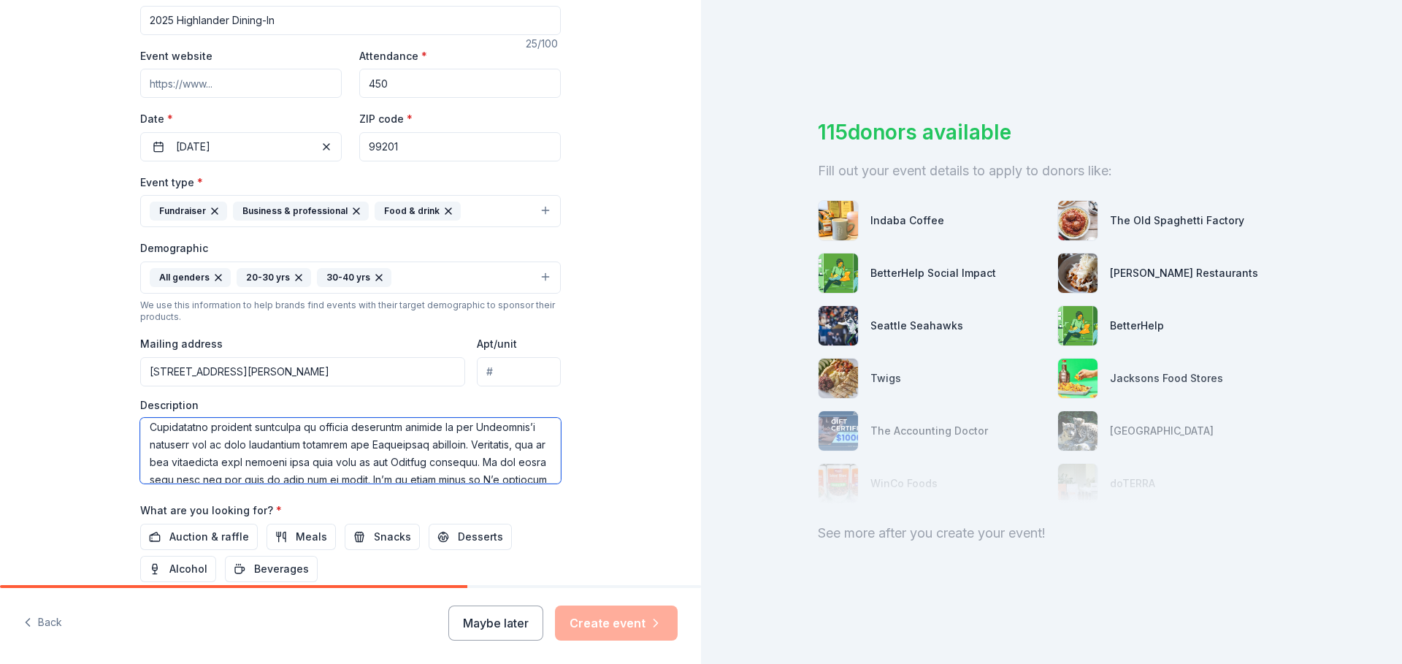
scroll to position [131, 0]
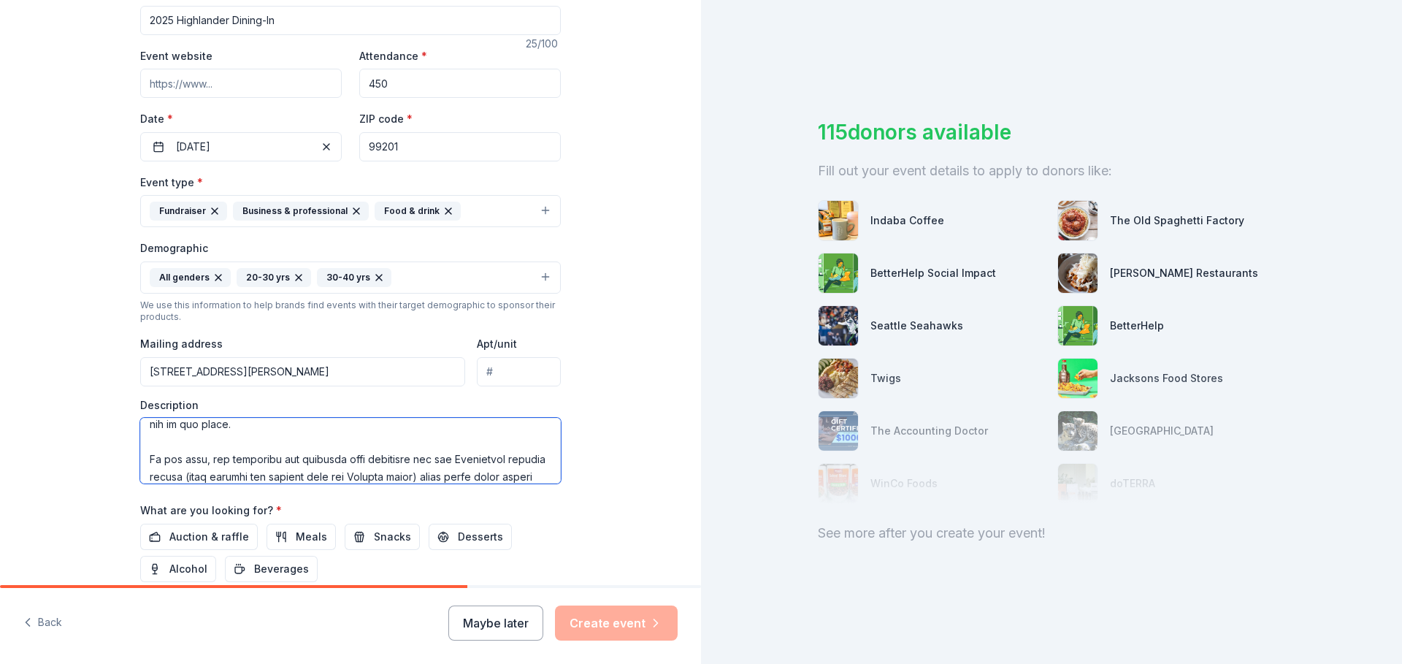
click at [269, 428] on textarea at bounding box center [350, 451] width 421 height 66
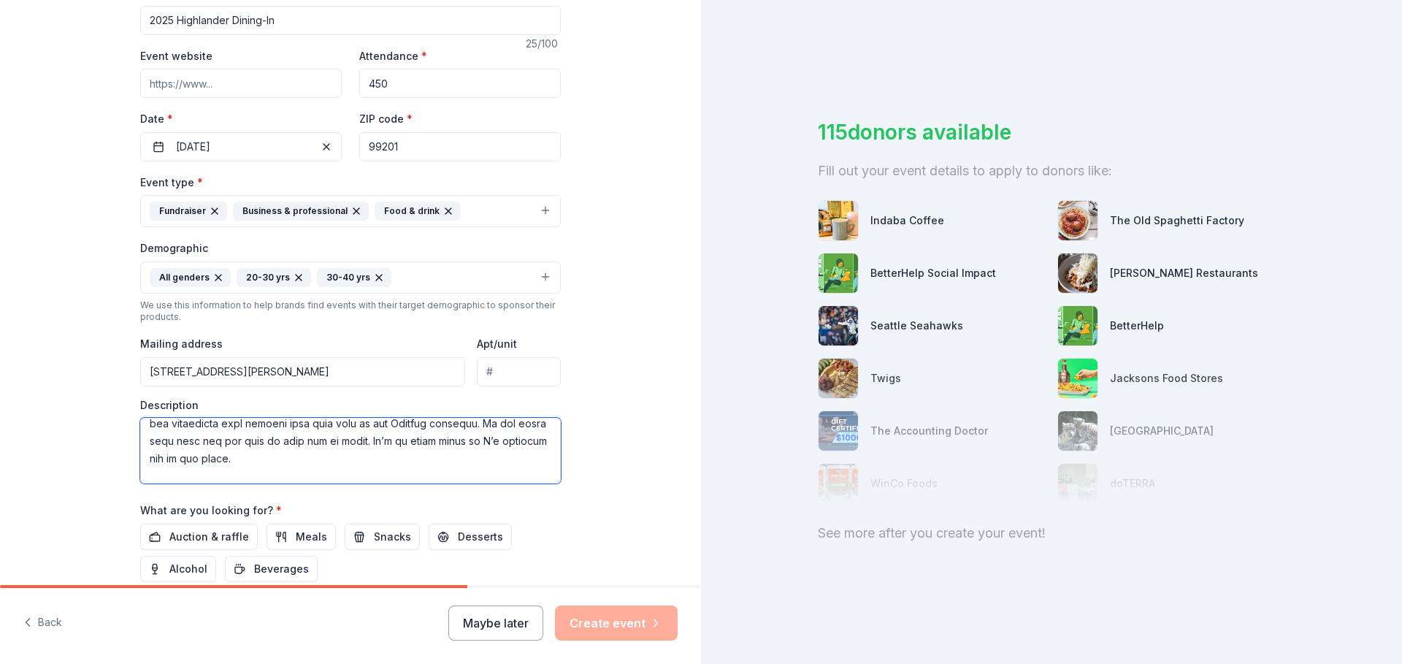
scroll to position [61, 0]
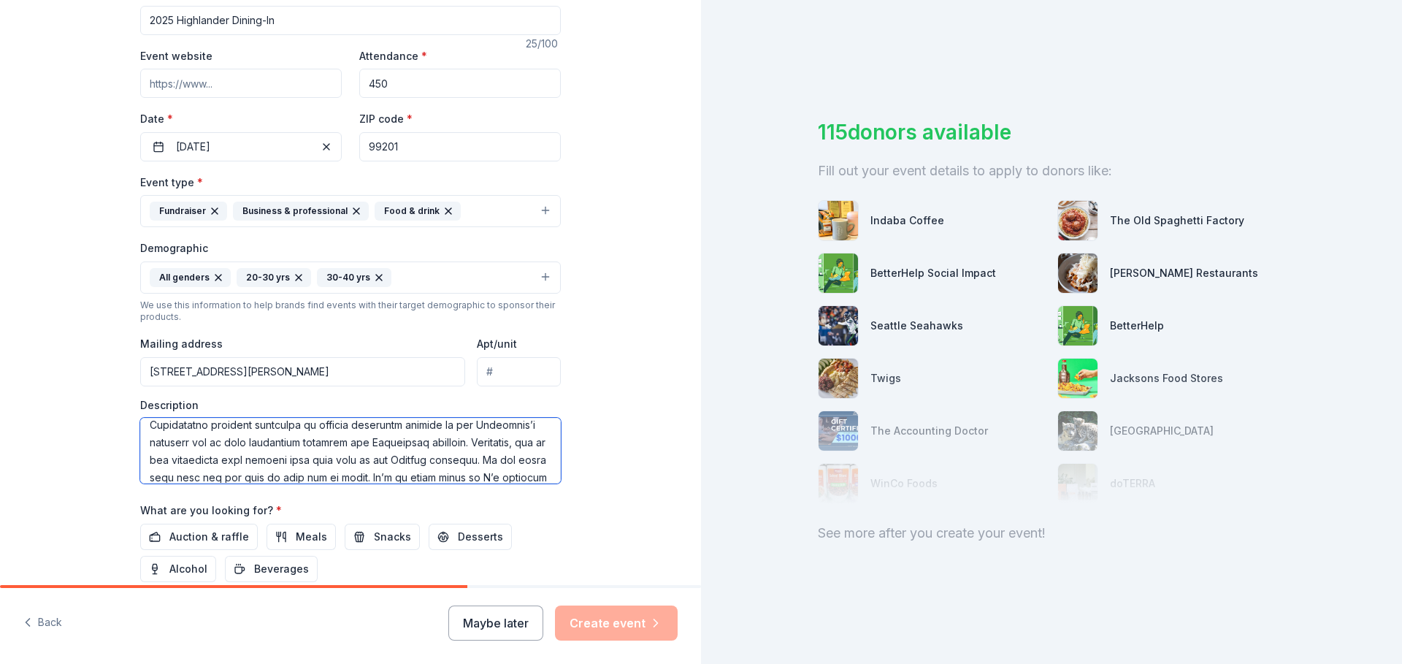
click at [388, 439] on textarea at bounding box center [350, 451] width 421 height 66
click at [180, 448] on textarea at bounding box center [350, 451] width 421 height 66
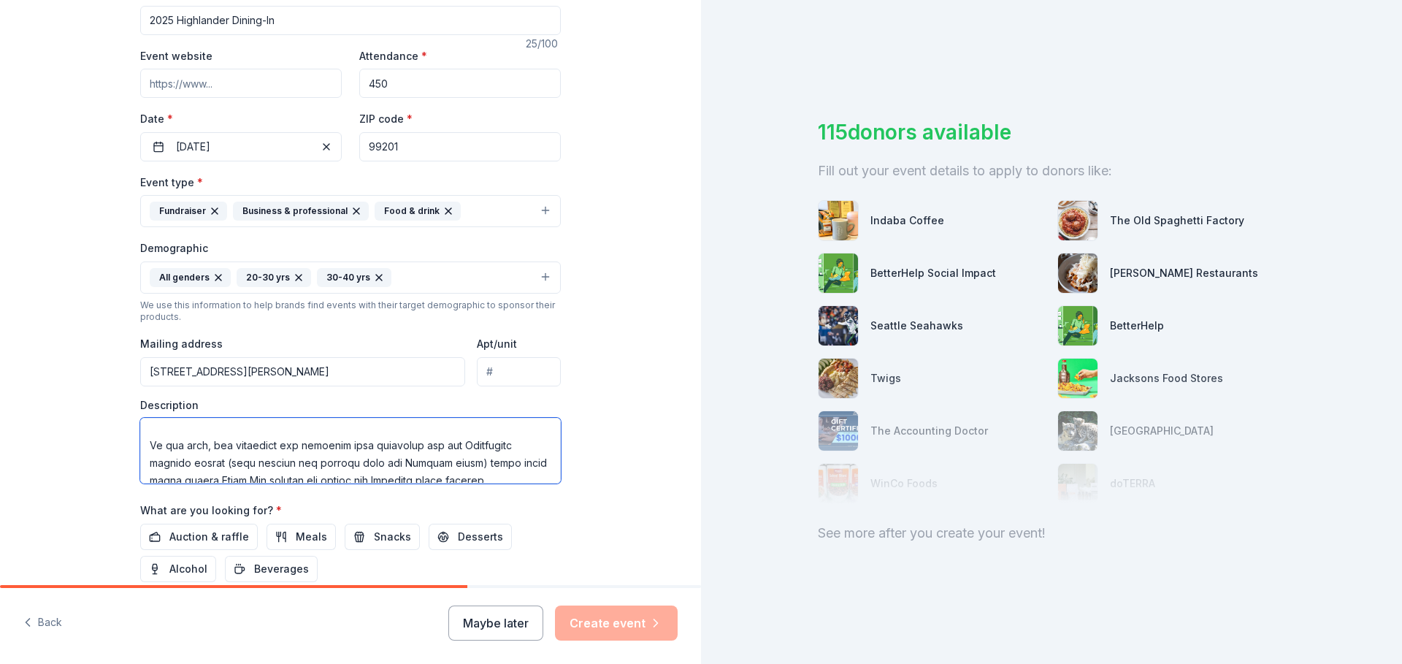
scroll to position [166, 0]
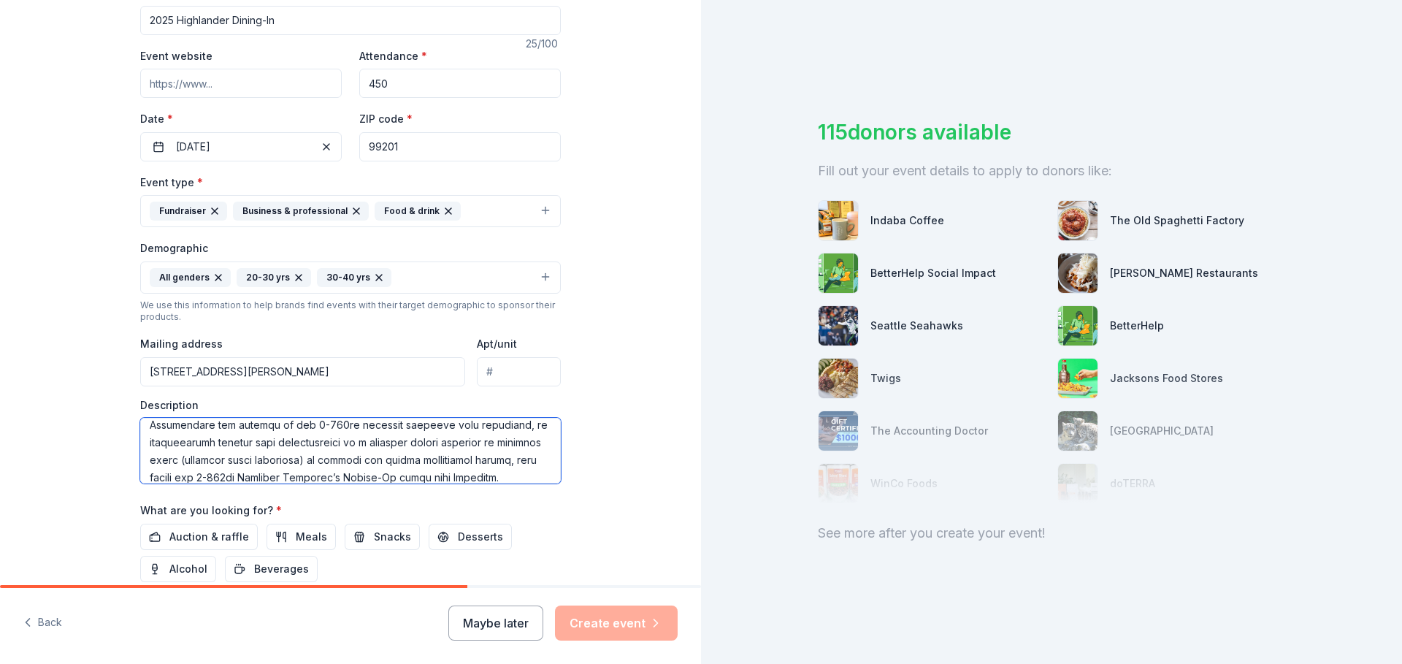
click at [494, 427] on textarea at bounding box center [350, 451] width 421 height 66
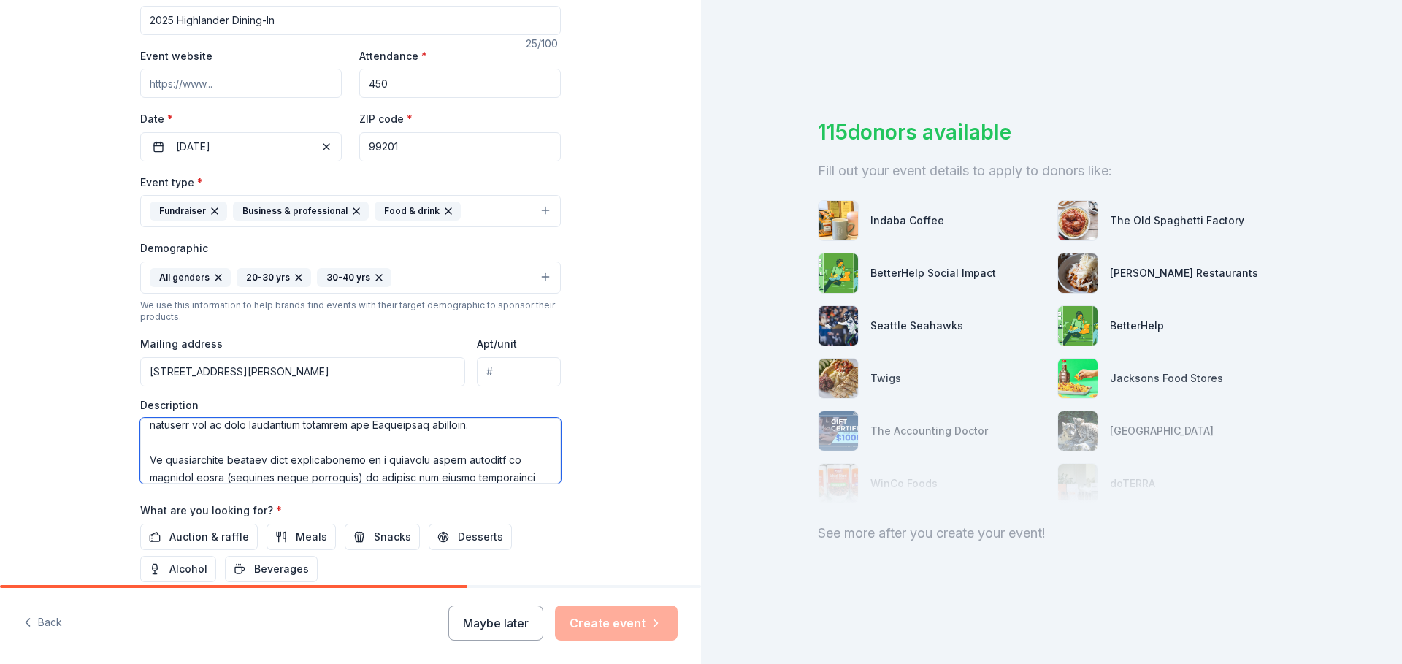
scroll to position [107, 0]
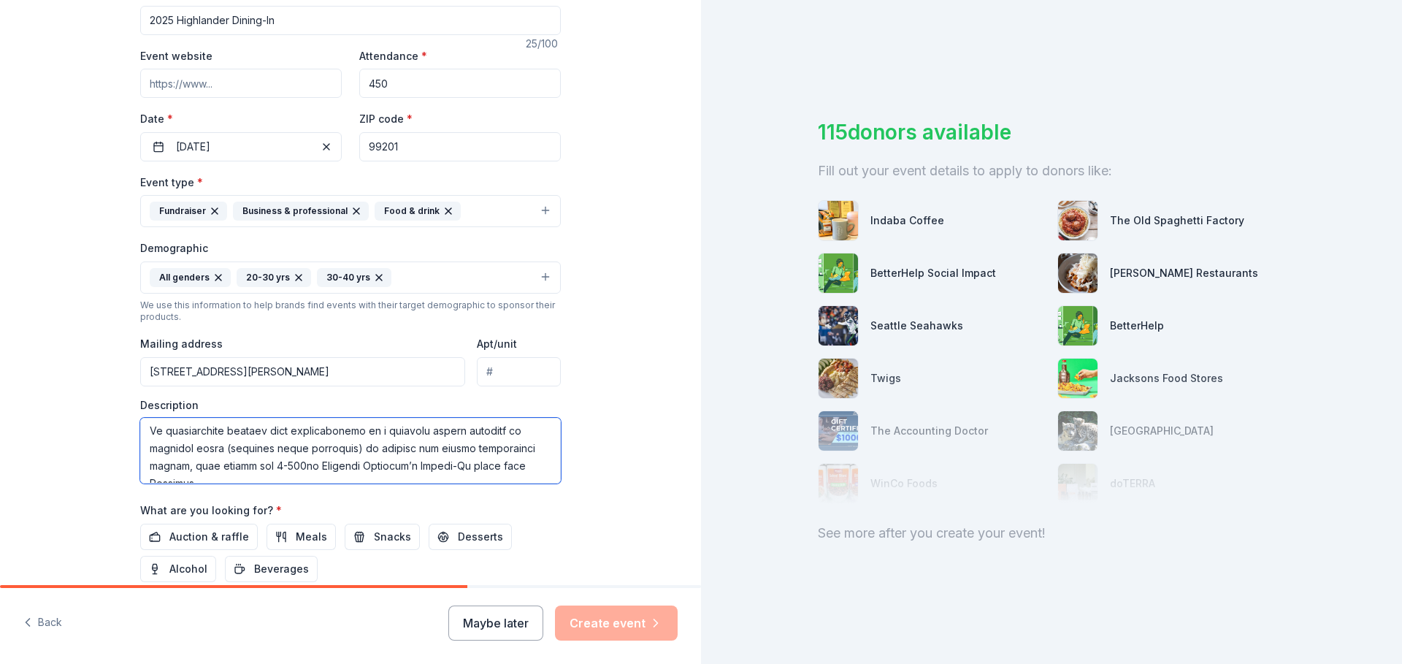
click at [364, 429] on textarea at bounding box center [350, 451] width 421 height 66
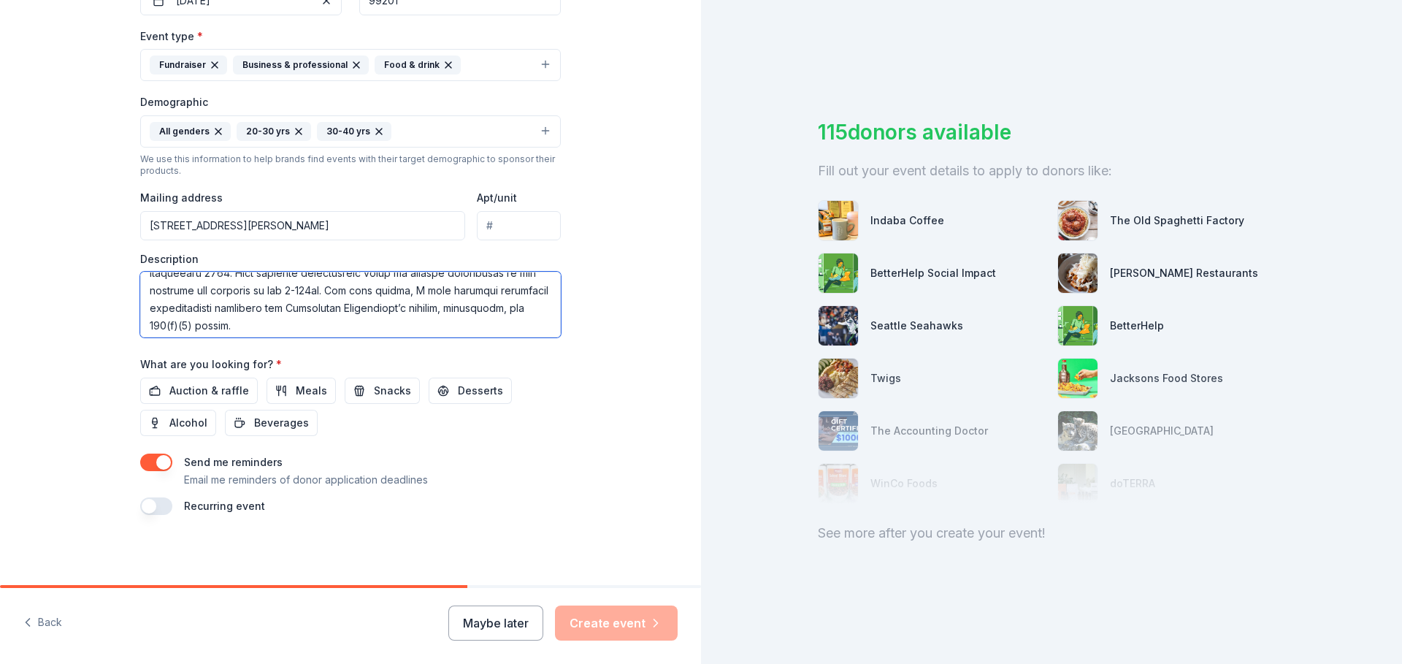
scroll to position [171, 0]
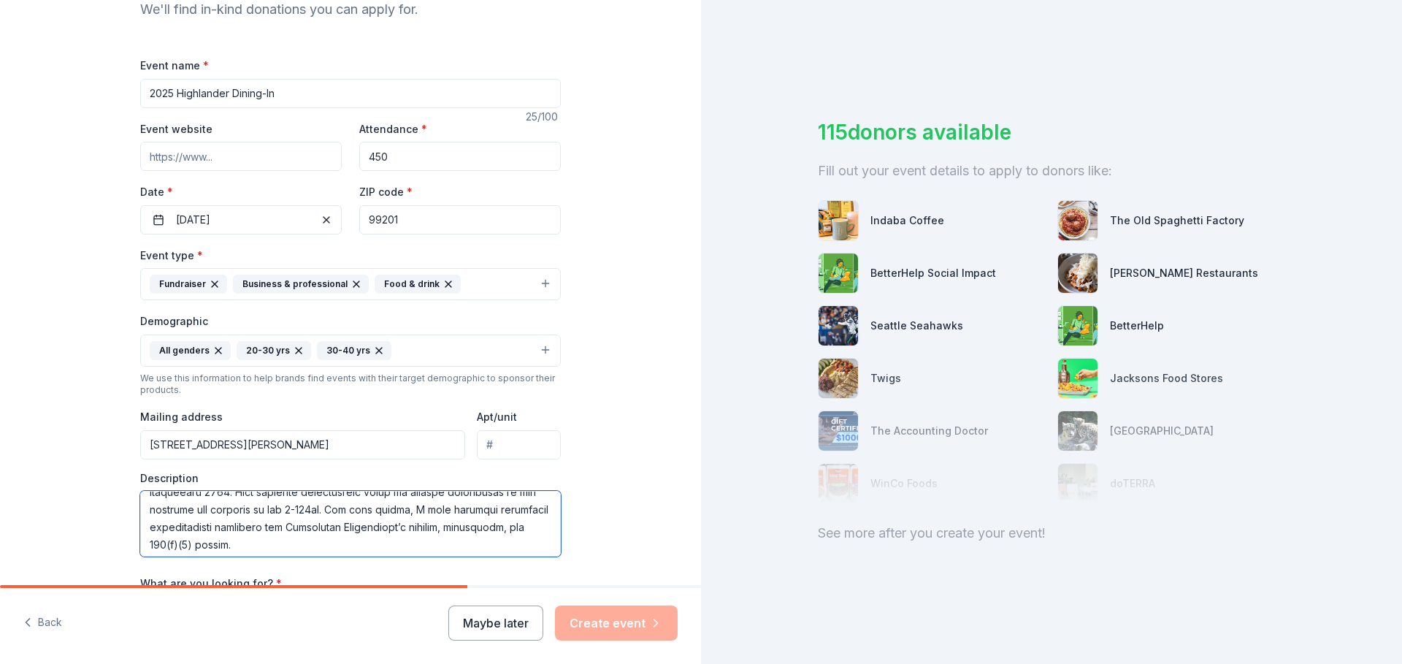
click at [440, 508] on textarea at bounding box center [350, 524] width 421 height 66
click at [481, 513] on textarea at bounding box center [350, 524] width 421 height 66
click at [288, 544] on textarea at bounding box center [350, 524] width 421 height 66
click at [323, 544] on textarea at bounding box center [350, 524] width 421 height 66
drag, startPoint x: 394, startPoint y: 534, endPoint x: 397, endPoint y: 545, distance: 11.3
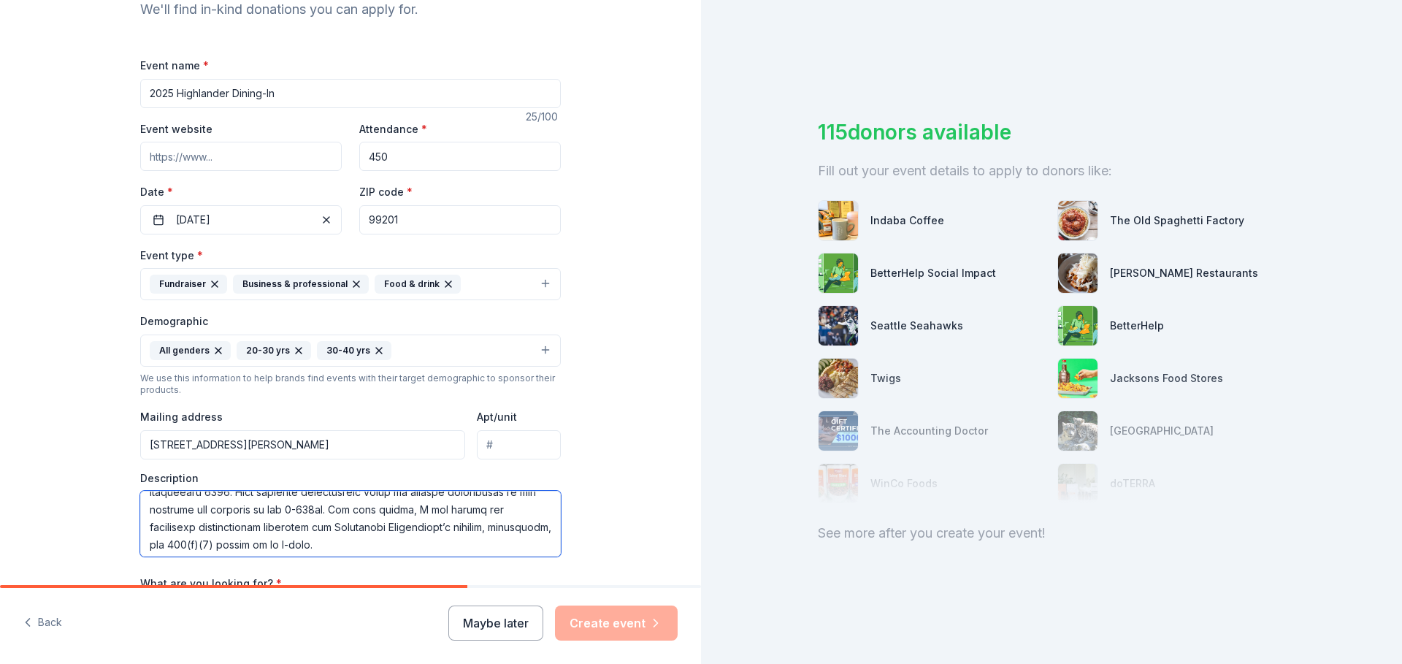
click at [397, 545] on textarea at bounding box center [350, 524] width 421 height 66
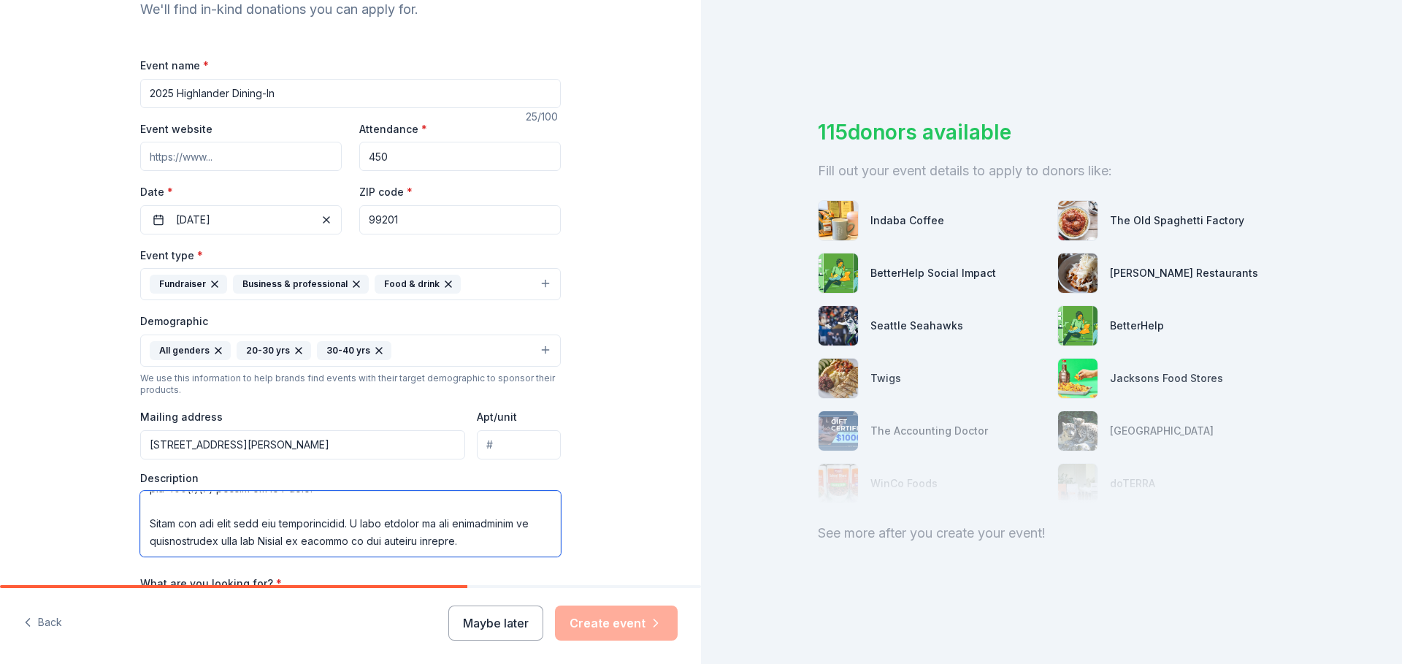
click at [277, 522] on textarea at bounding box center [350, 524] width 421 height 66
type textarea "Lor Ipsumdolor Sitametcons, a 490(e)(8) sed-doeius temporincidi ut laboreetd ma…"
